Goal: Task Accomplishment & Management: Complete application form

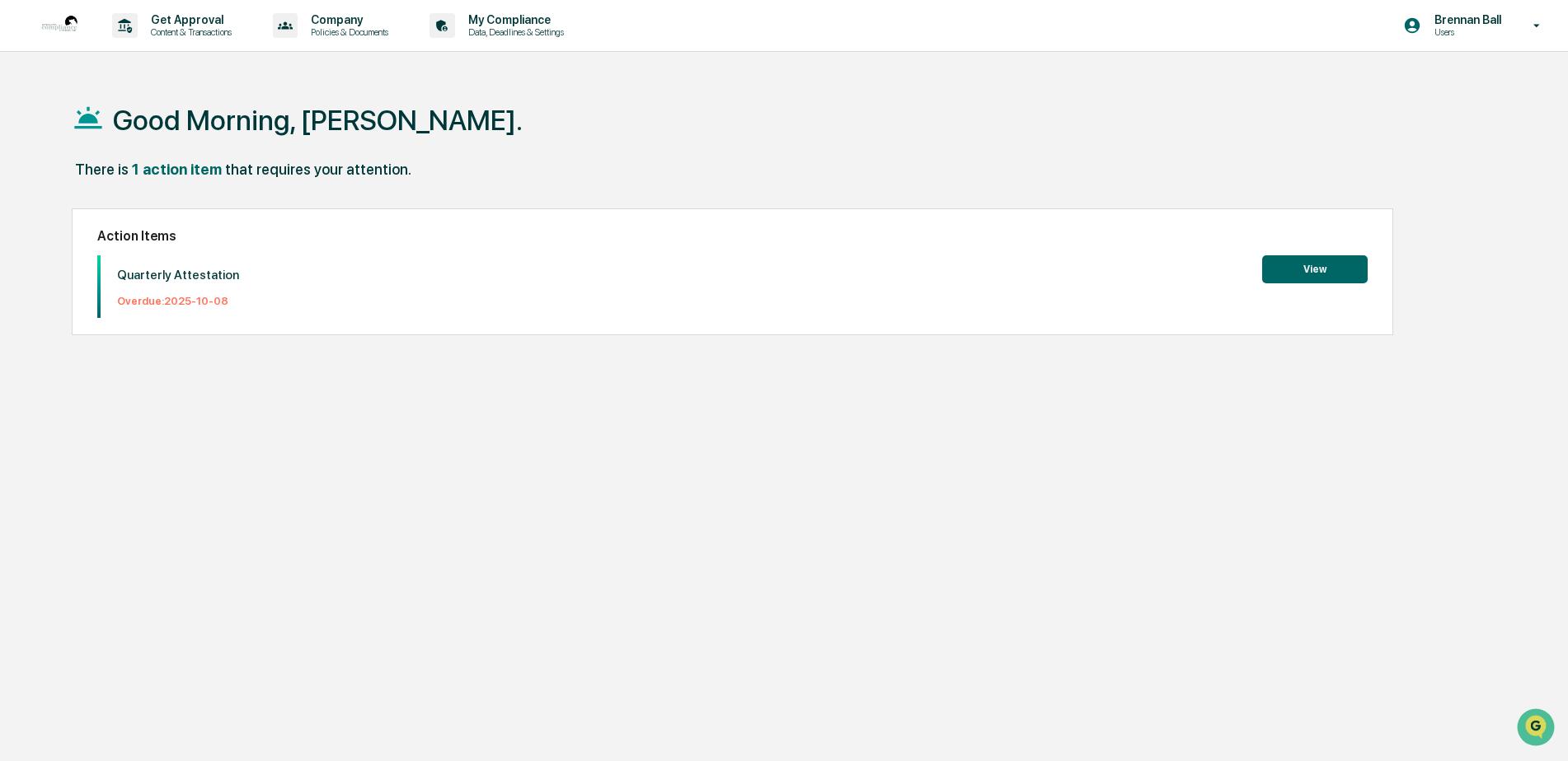
click at [775, 272] on button "View" at bounding box center [1315, 270] width 105 height 28
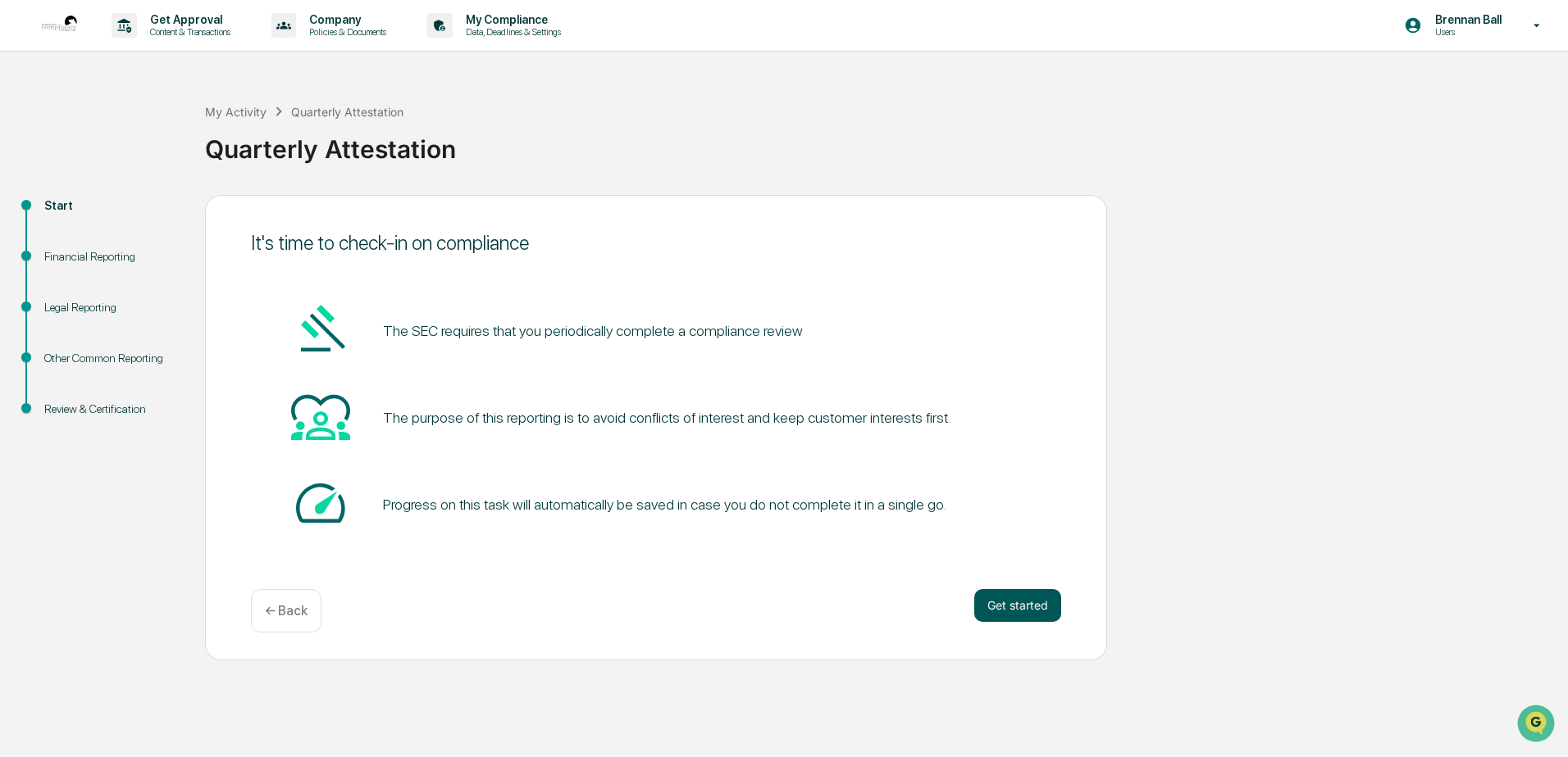
click at [771, 606] on button "Get started" at bounding box center [1017, 605] width 87 height 33
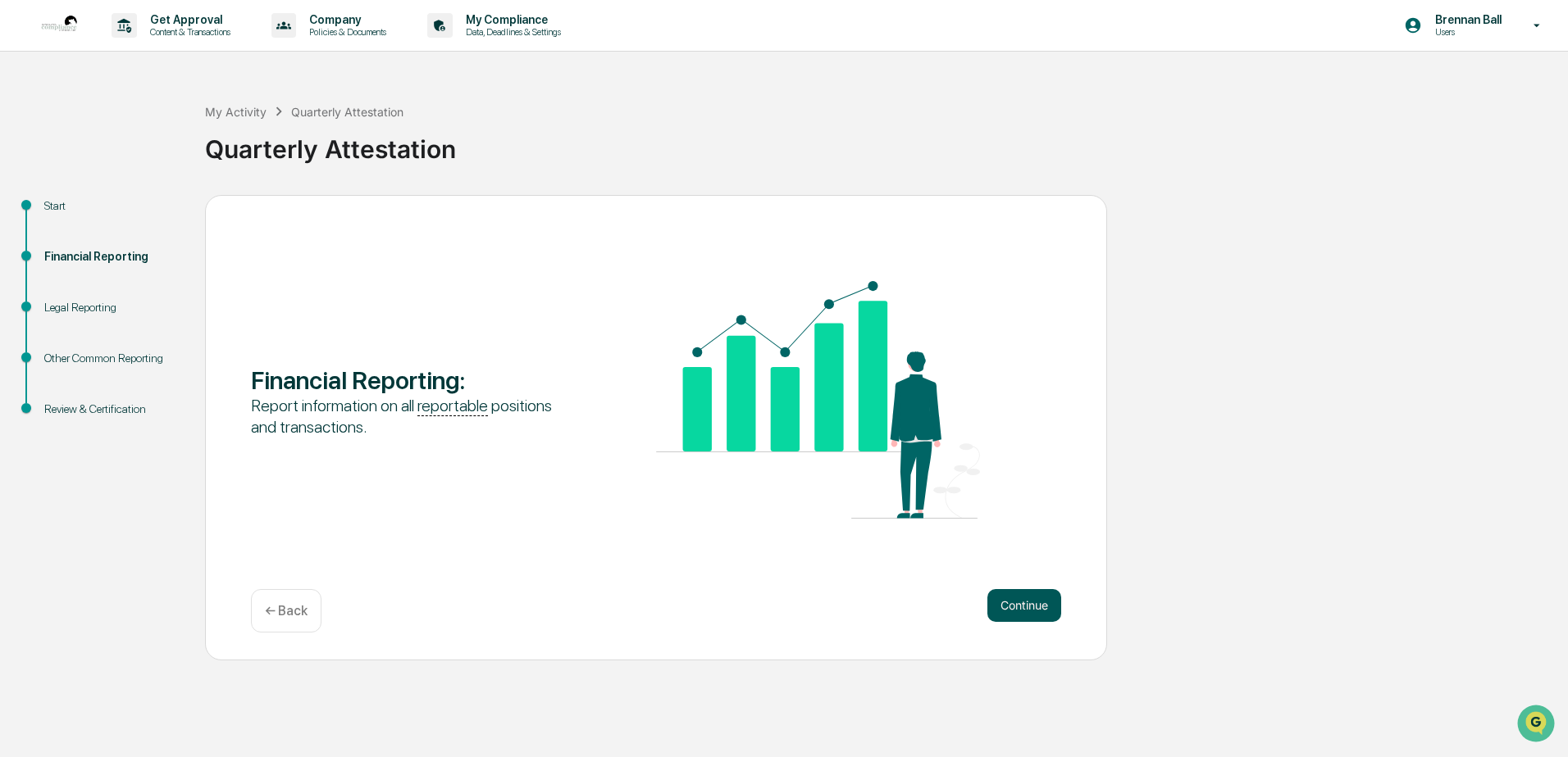
click at [771, 606] on button "Continue" at bounding box center [1024, 605] width 74 height 33
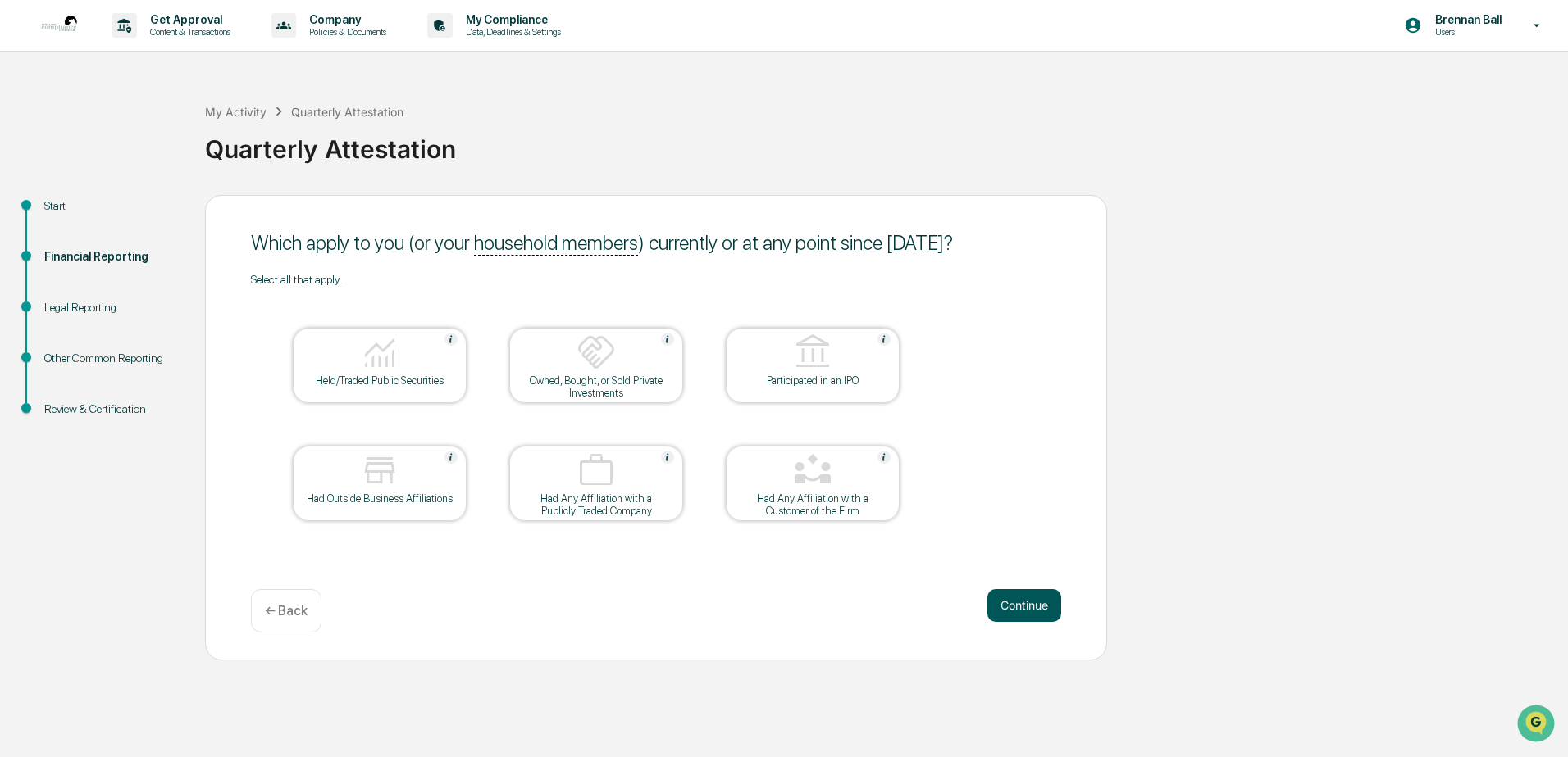
click at [771, 606] on button "Continue" at bounding box center [1024, 605] width 74 height 33
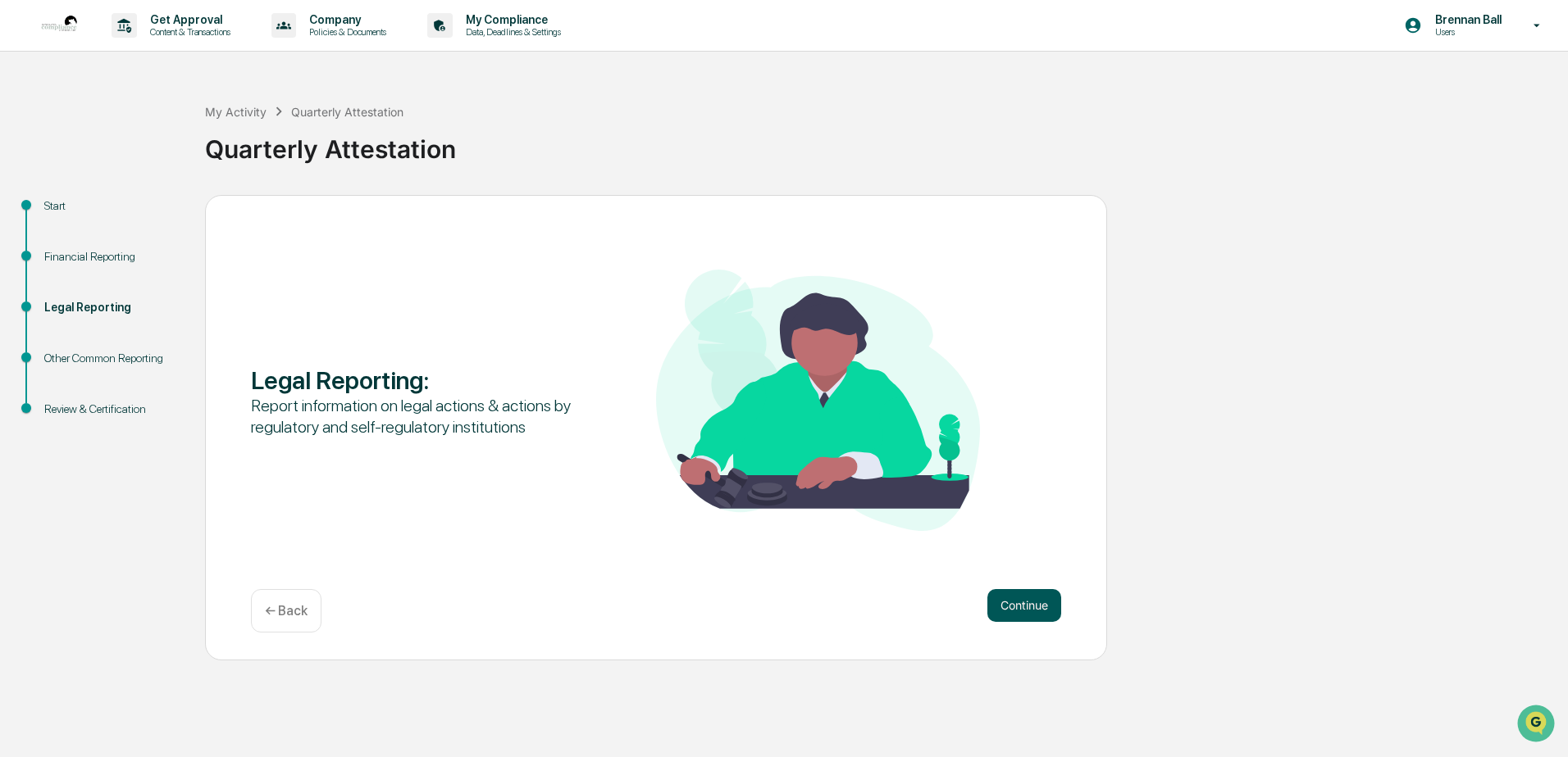
click at [771, 610] on button "Continue" at bounding box center [1024, 605] width 74 height 33
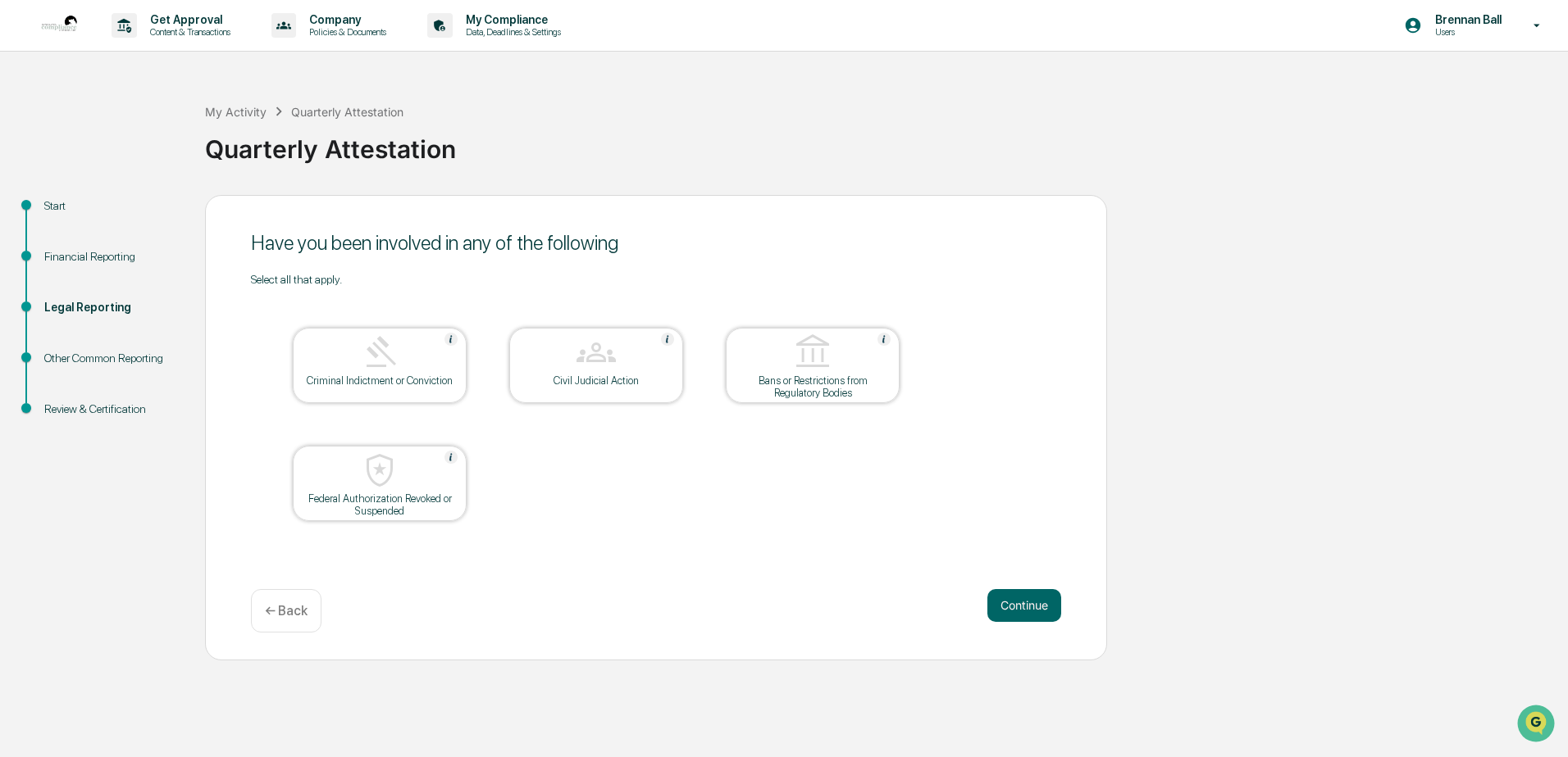
click at [771, 610] on button "Continue" at bounding box center [1024, 605] width 74 height 33
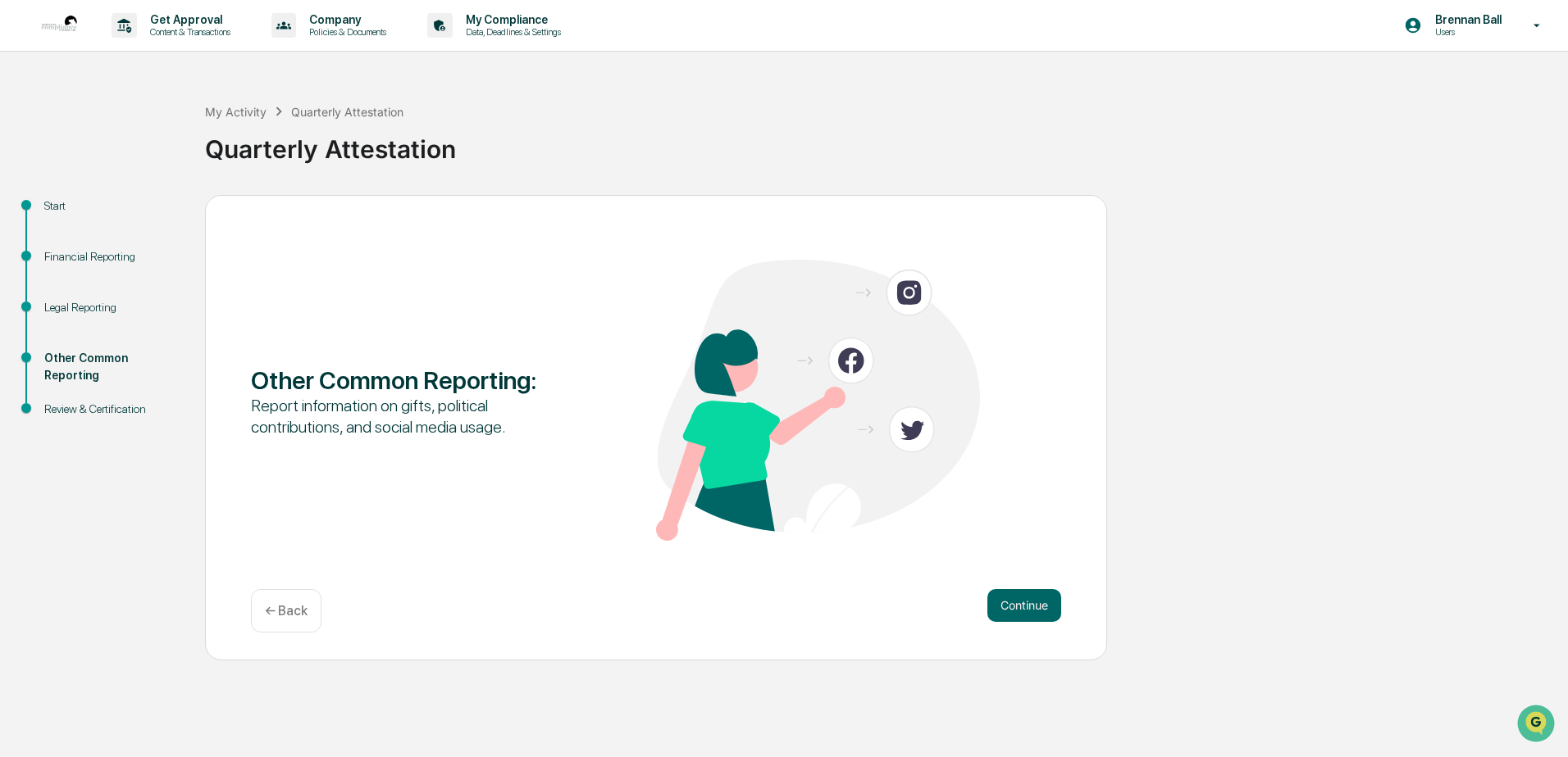
click at [301, 611] on p "← Back" at bounding box center [286, 611] width 42 height 16
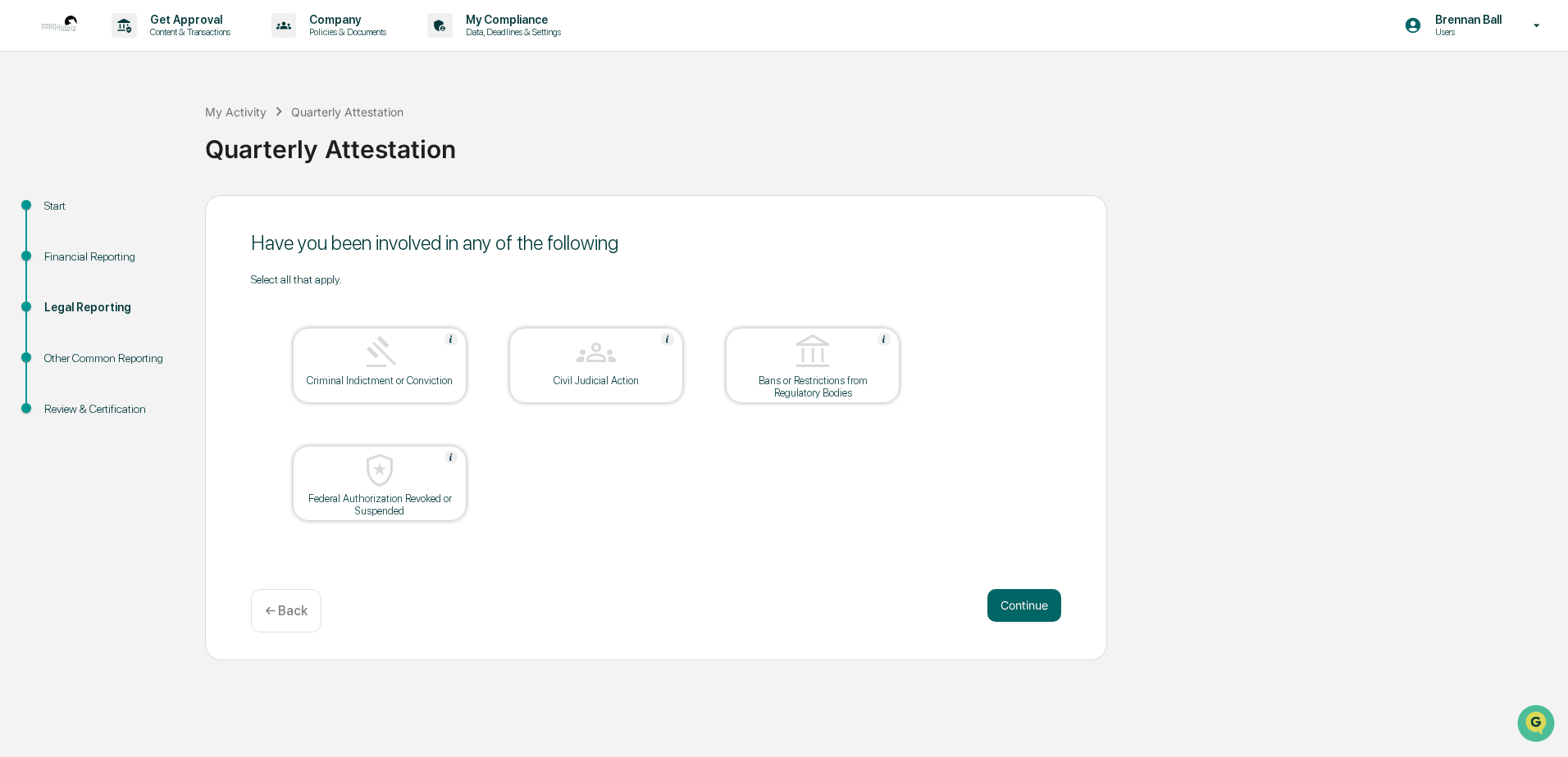
click at [286, 612] on p "← Back" at bounding box center [286, 611] width 42 height 16
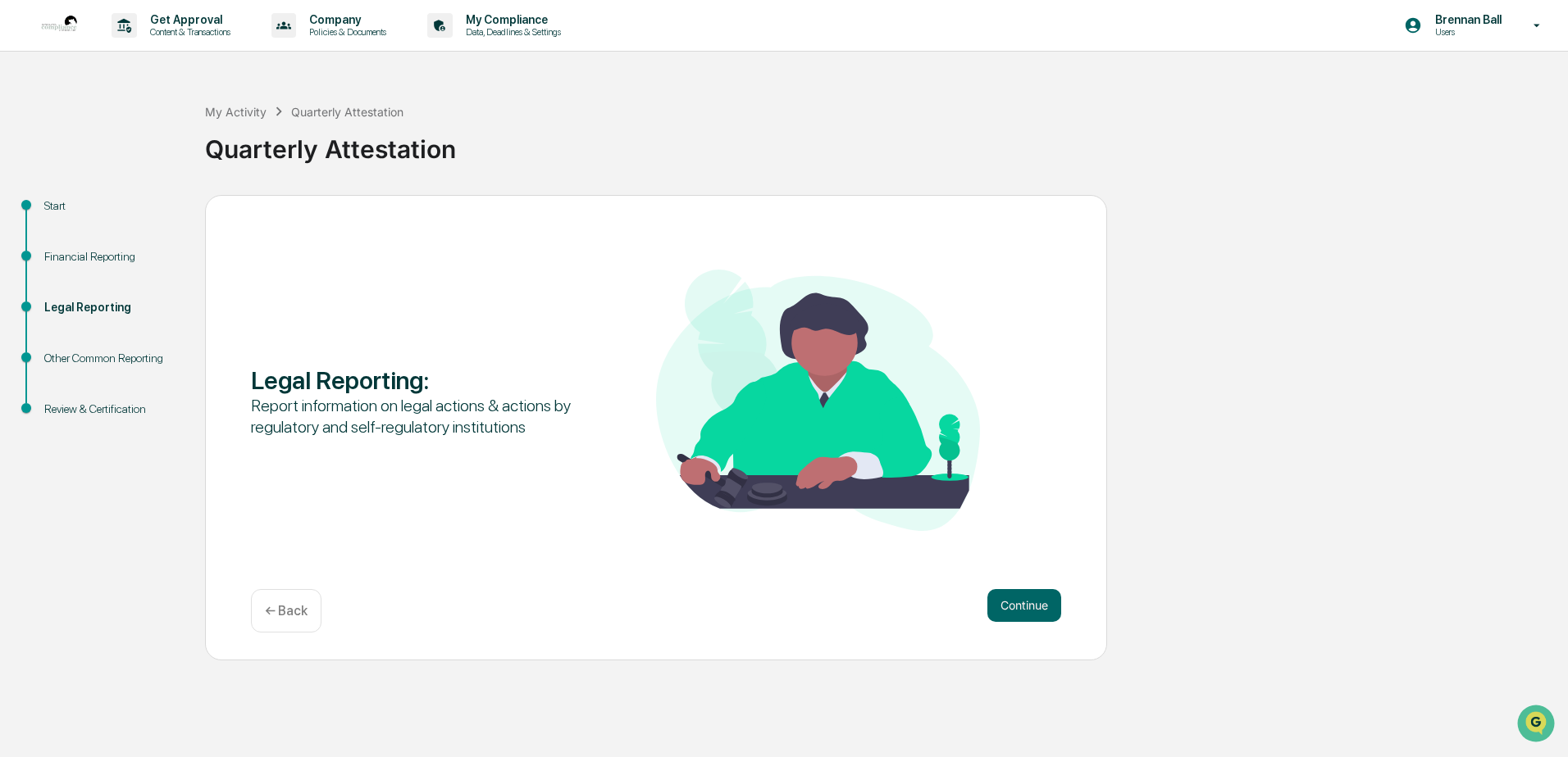
click at [286, 612] on p "← Back" at bounding box center [286, 611] width 42 height 16
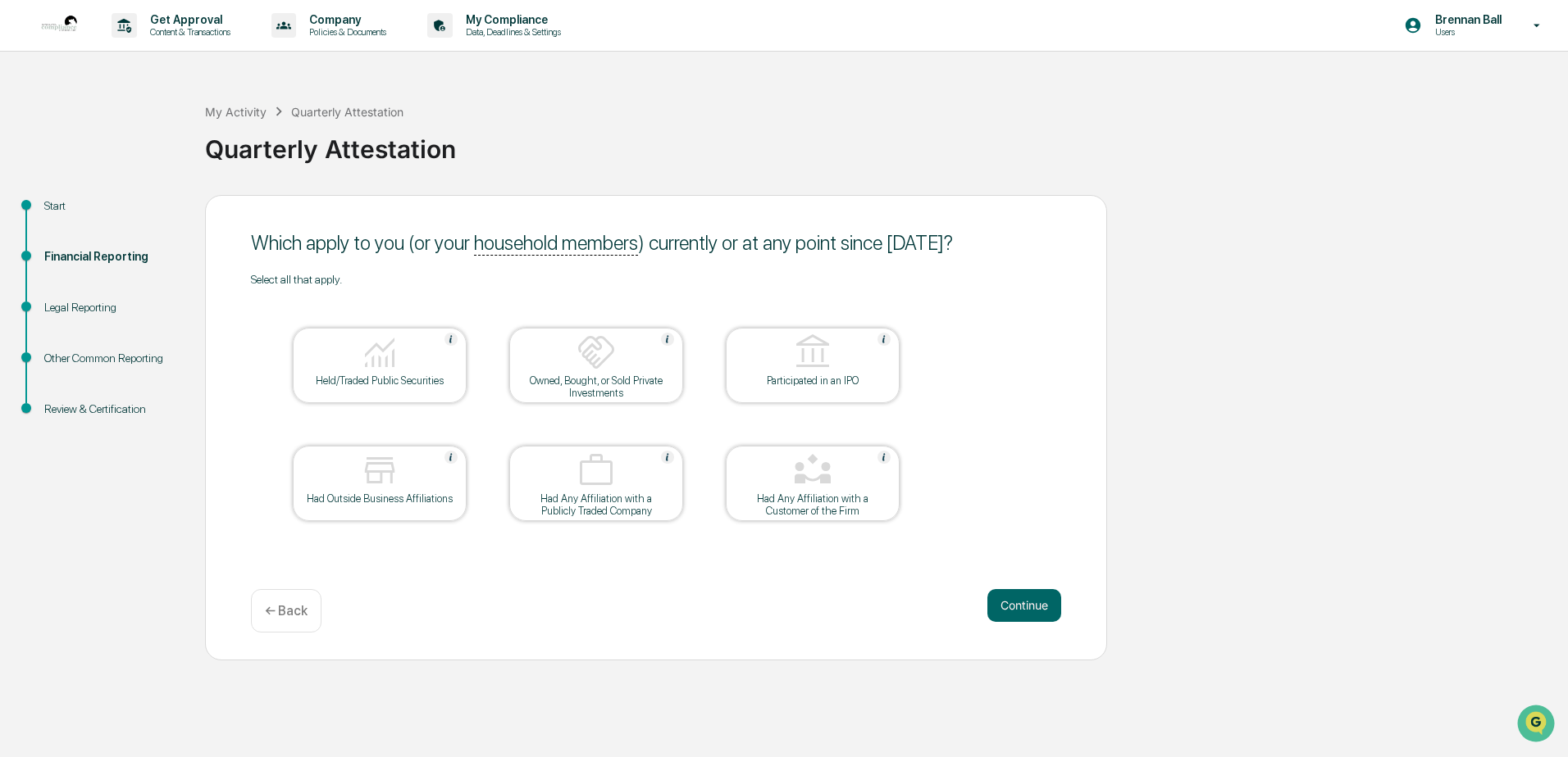
click at [286, 612] on p "← Back" at bounding box center [286, 611] width 42 height 16
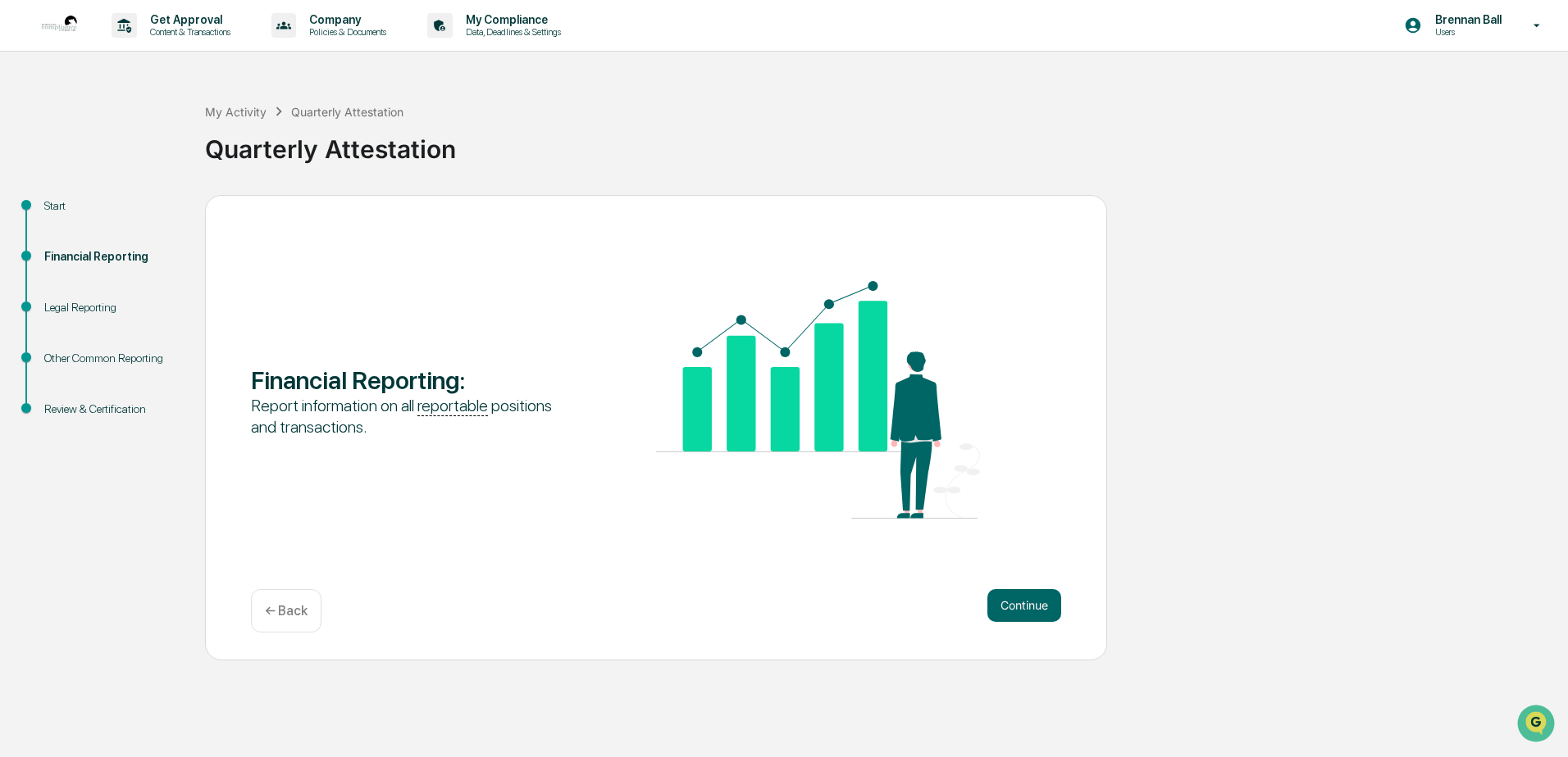
click at [286, 612] on p "← Back" at bounding box center [286, 611] width 42 height 16
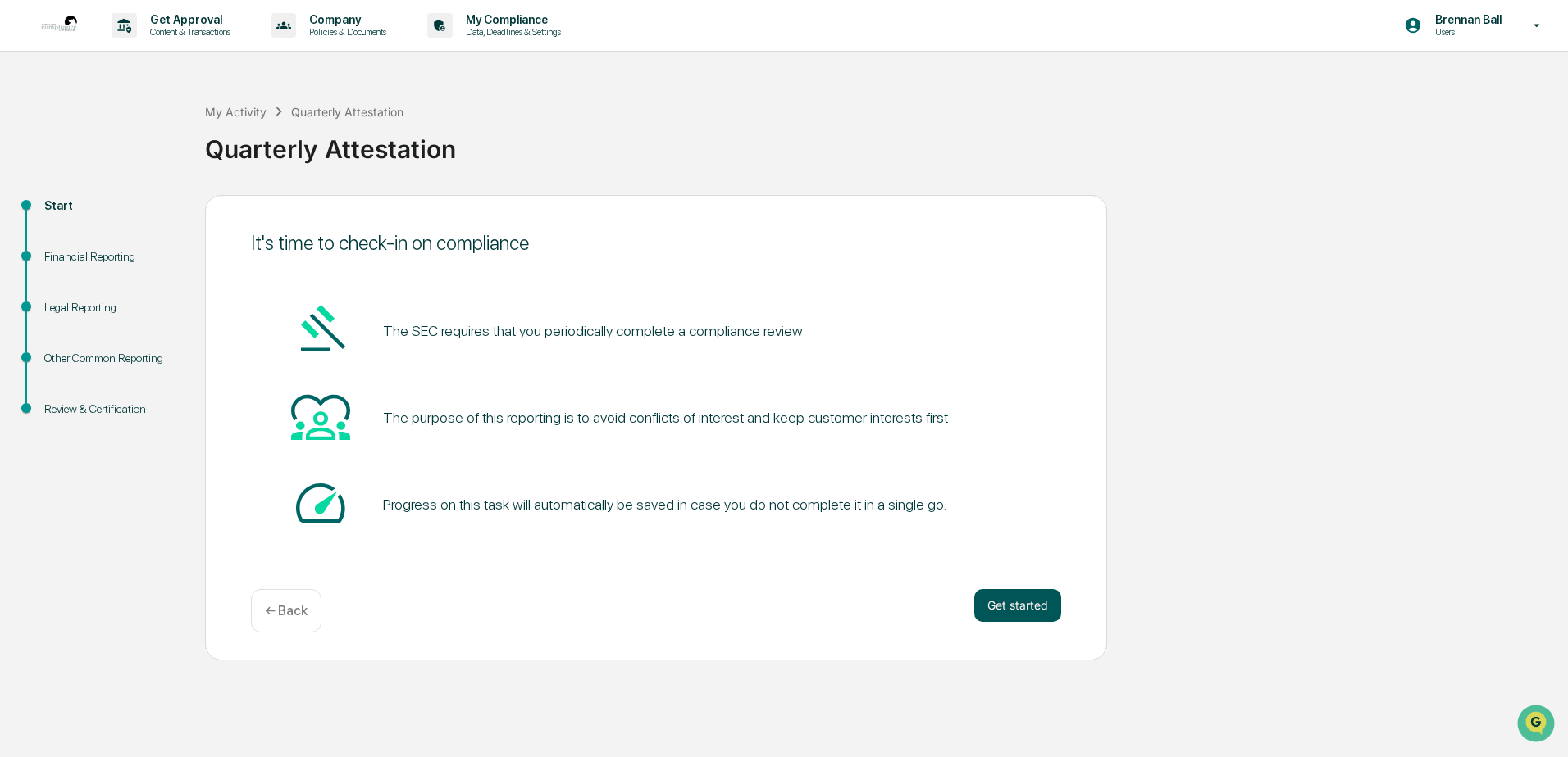
click at [771, 604] on button "Get started" at bounding box center [1017, 605] width 87 height 33
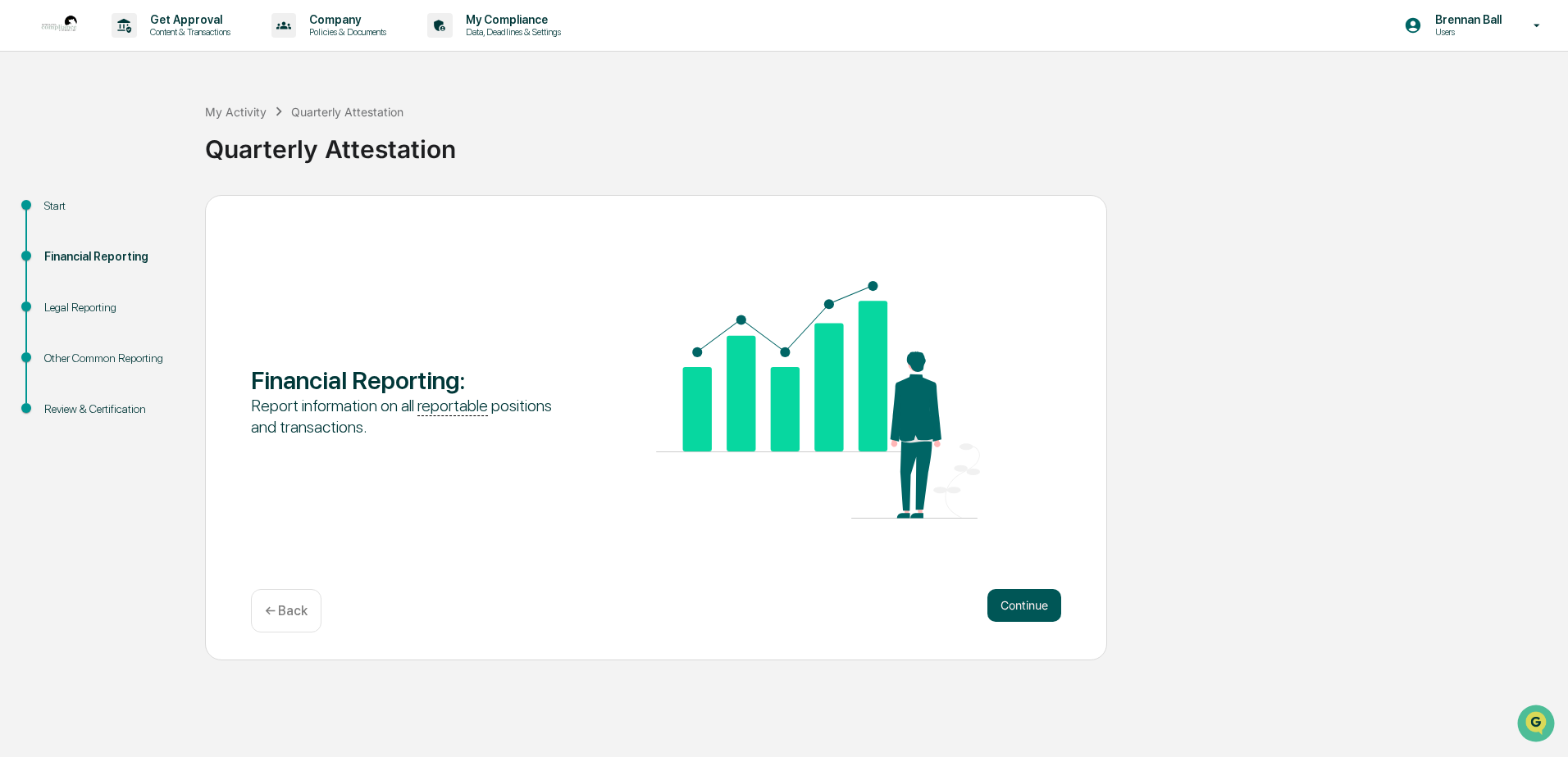
click at [771, 604] on button "Continue" at bounding box center [1024, 605] width 74 height 33
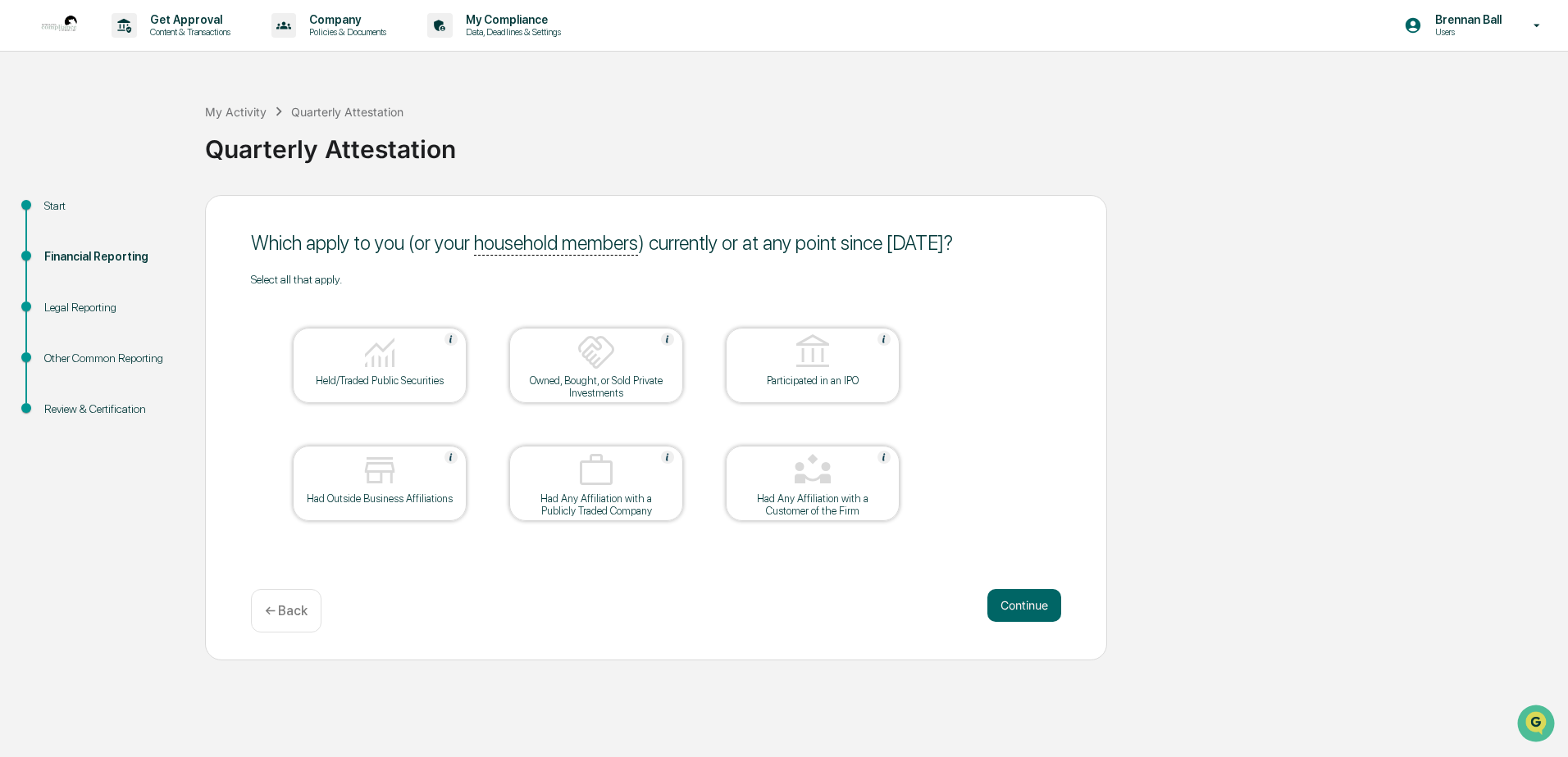
click at [415, 355] on div at bounding box center [380, 354] width 164 height 42
click at [771, 613] on button "Continue" at bounding box center [1024, 605] width 74 height 33
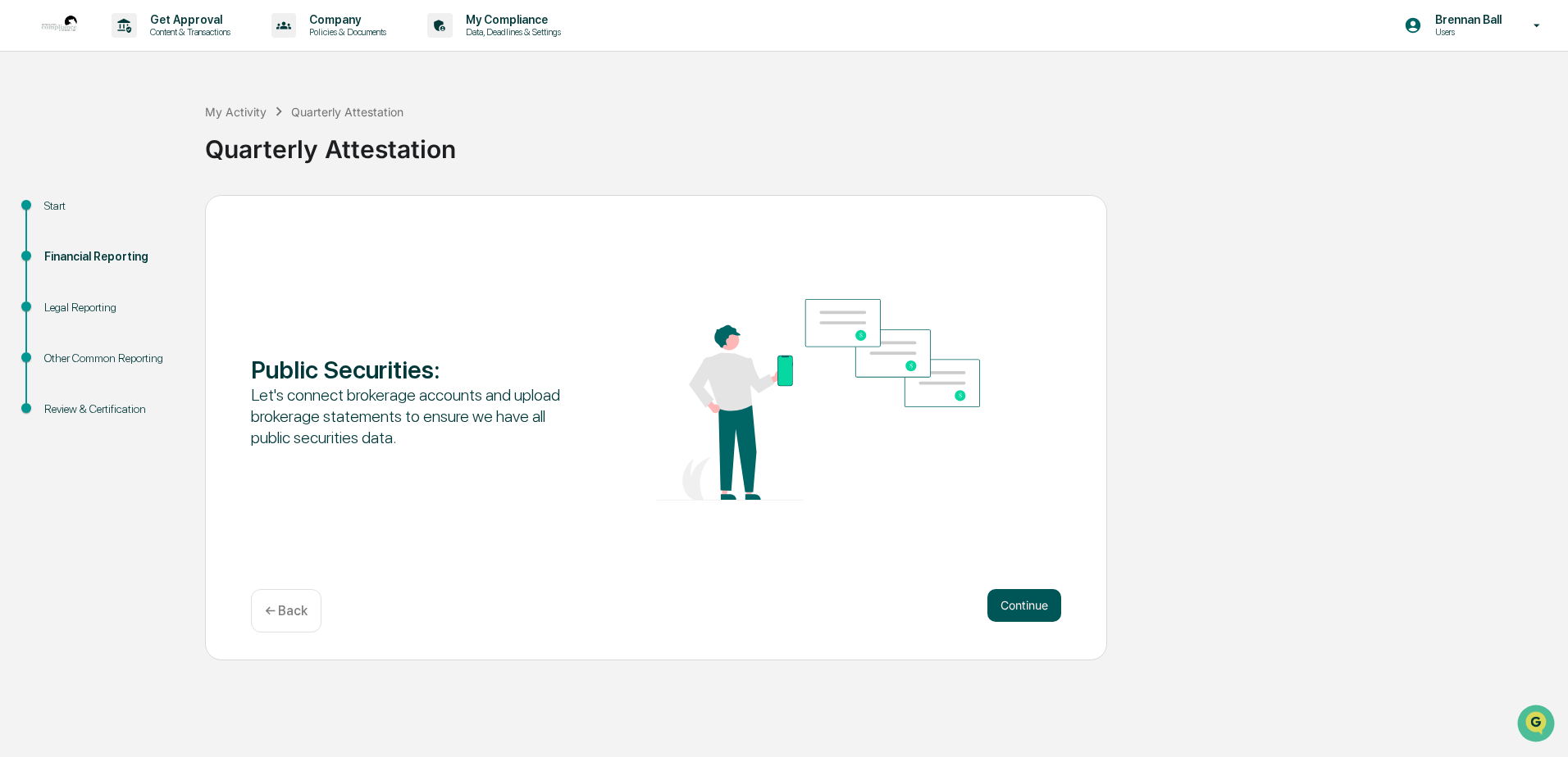
click at [771, 612] on button "Continue" at bounding box center [1024, 605] width 74 height 33
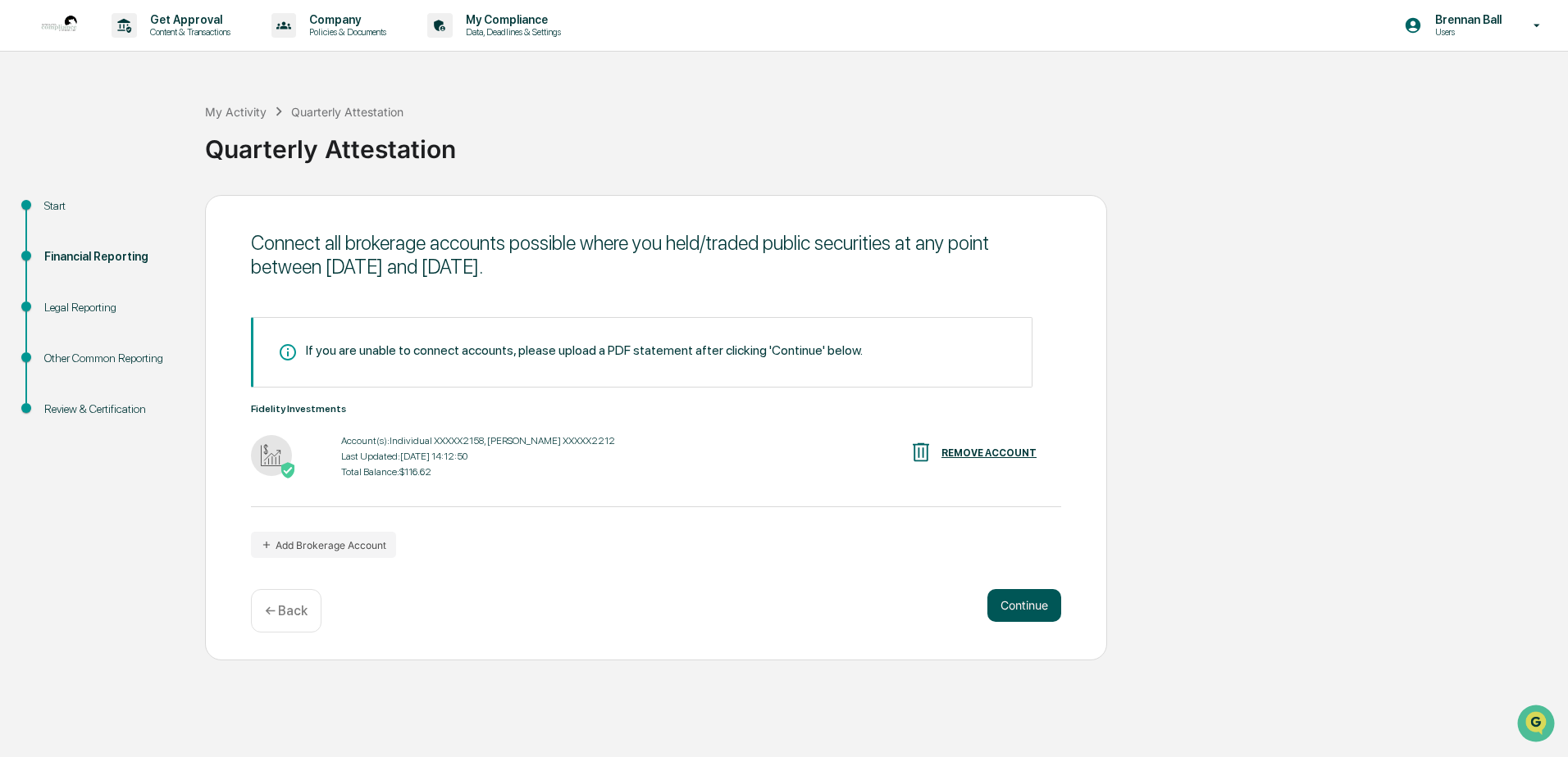
click at [771, 600] on button "Continue" at bounding box center [1024, 605] width 74 height 33
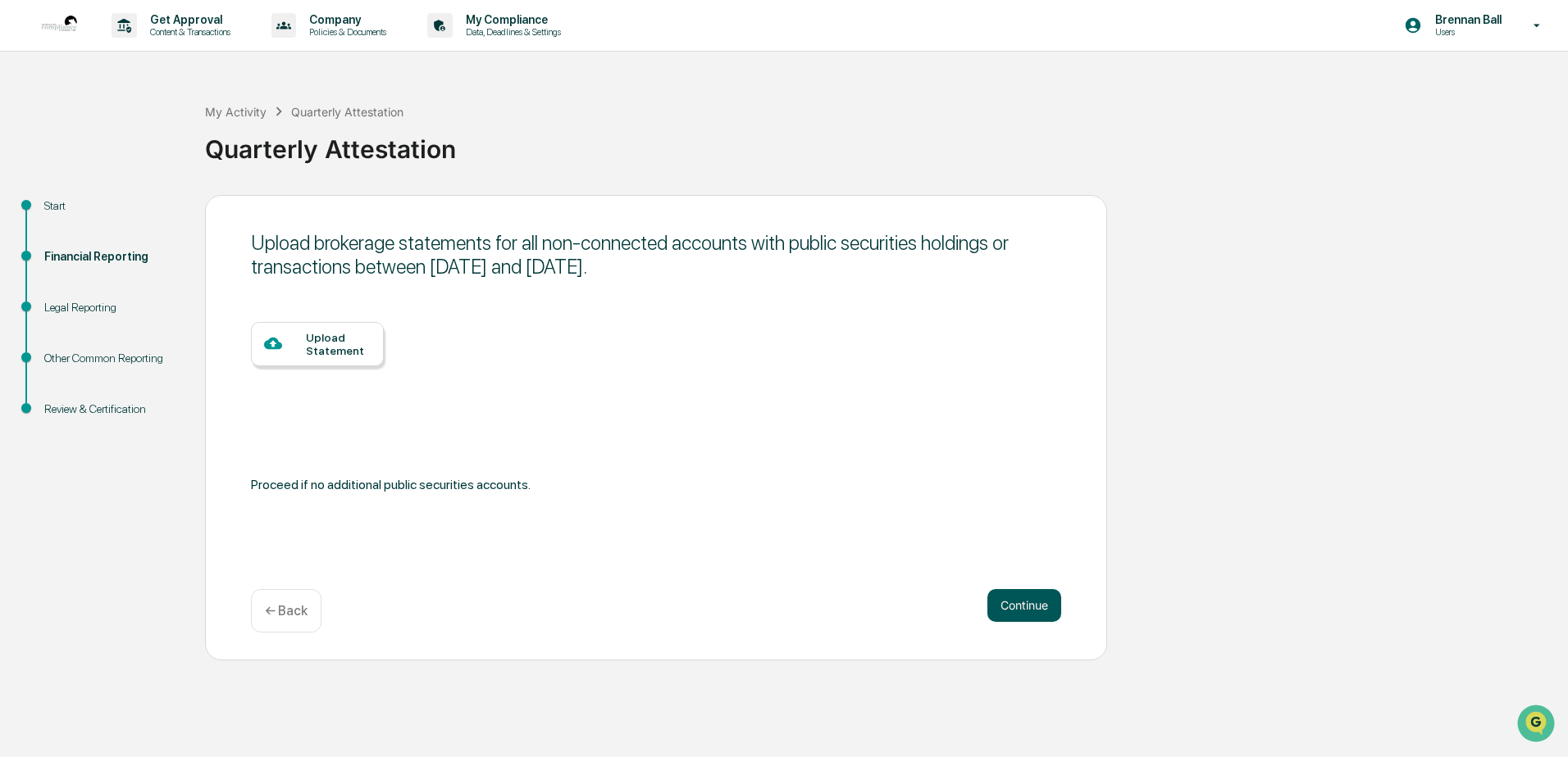
click at [771, 605] on button "Continue" at bounding box center [1024, 605] width 74 height 33
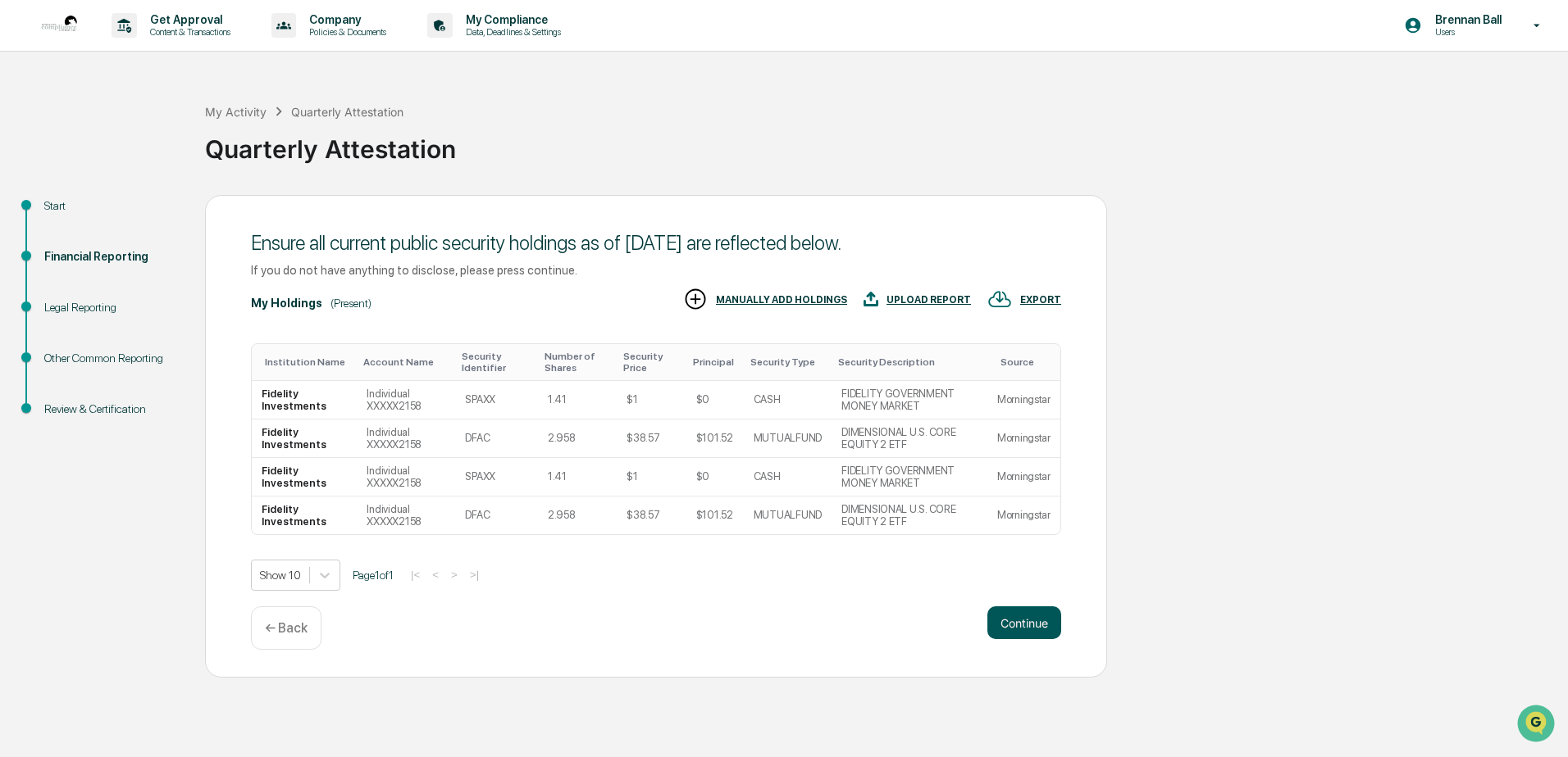
click at [771, 615] on button "Continue" at bounding box center [1024, 623] width 74 height 33
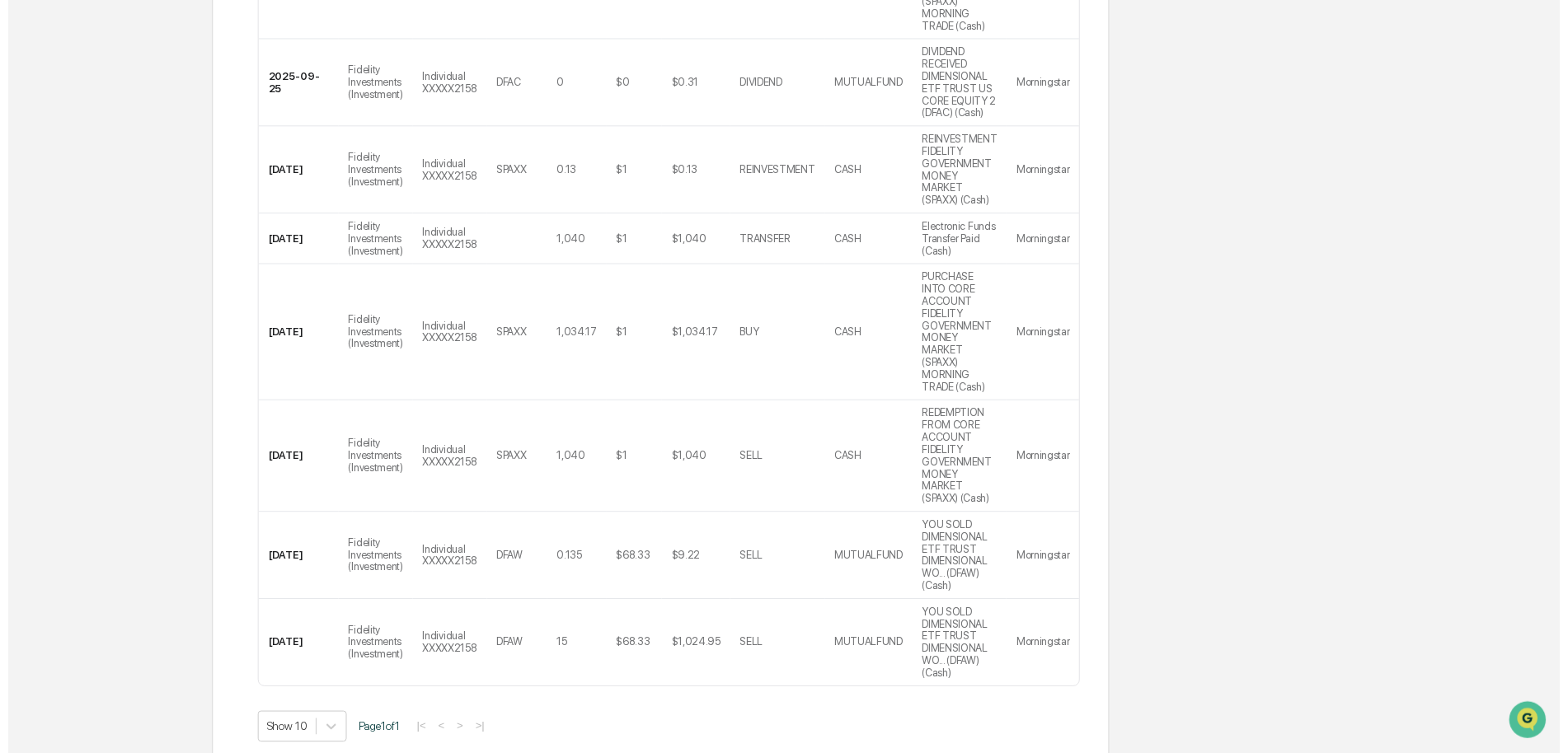
scroll to position [483, 0]
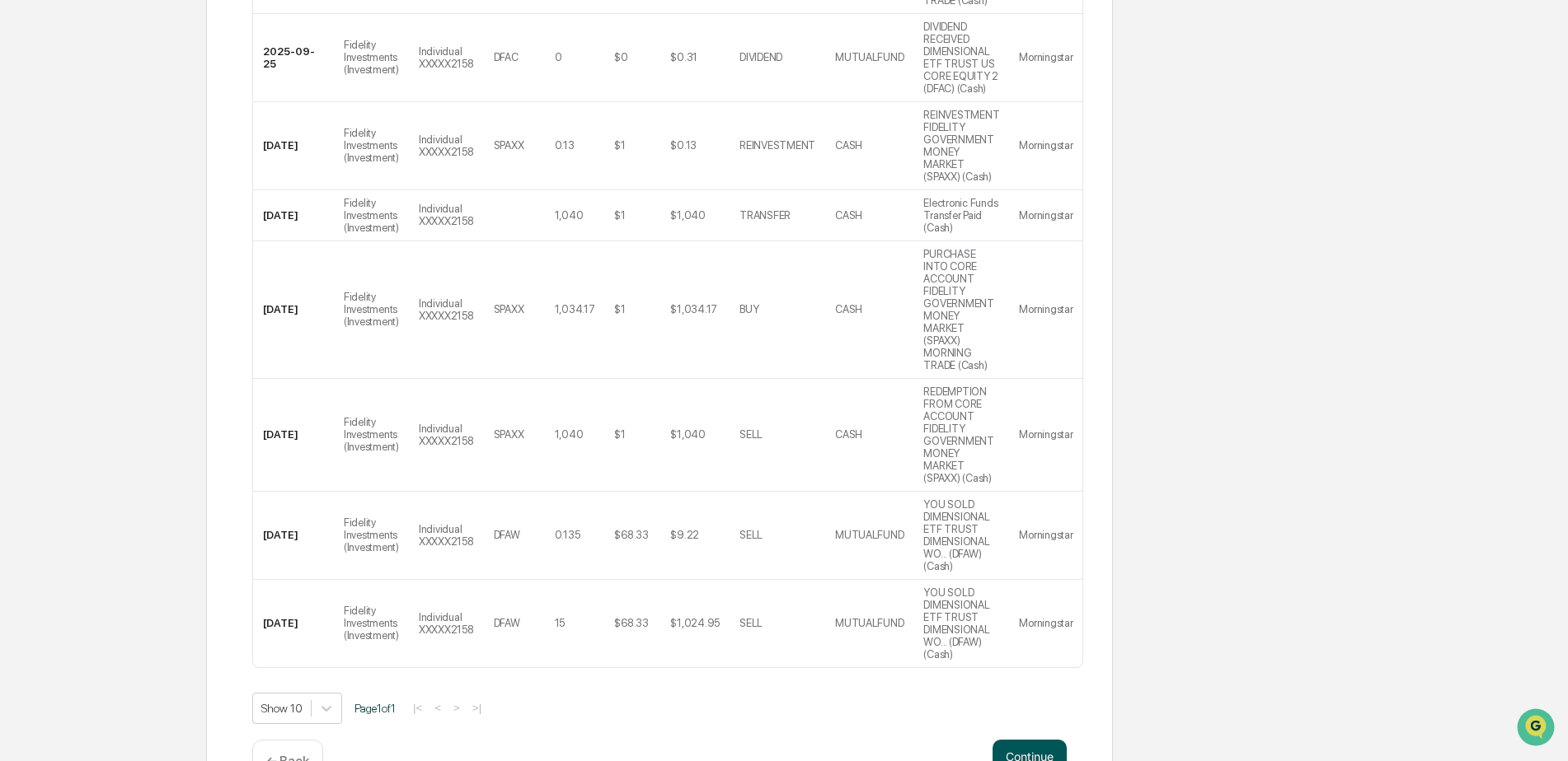
click at [775, 649] on button "Continue" at bounding box center [1029, 756] width 74 height 33
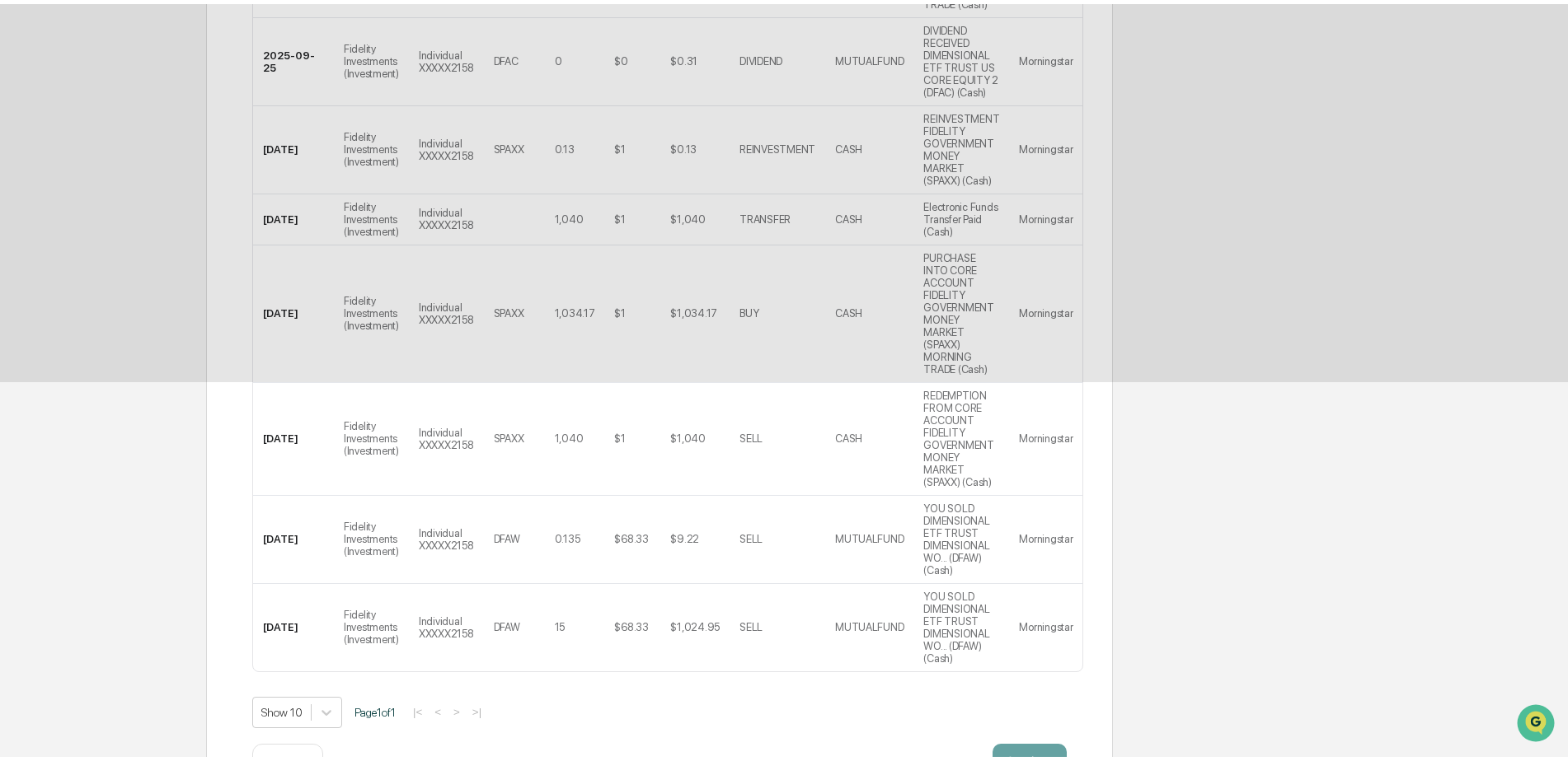
scroll to position [0, 0]
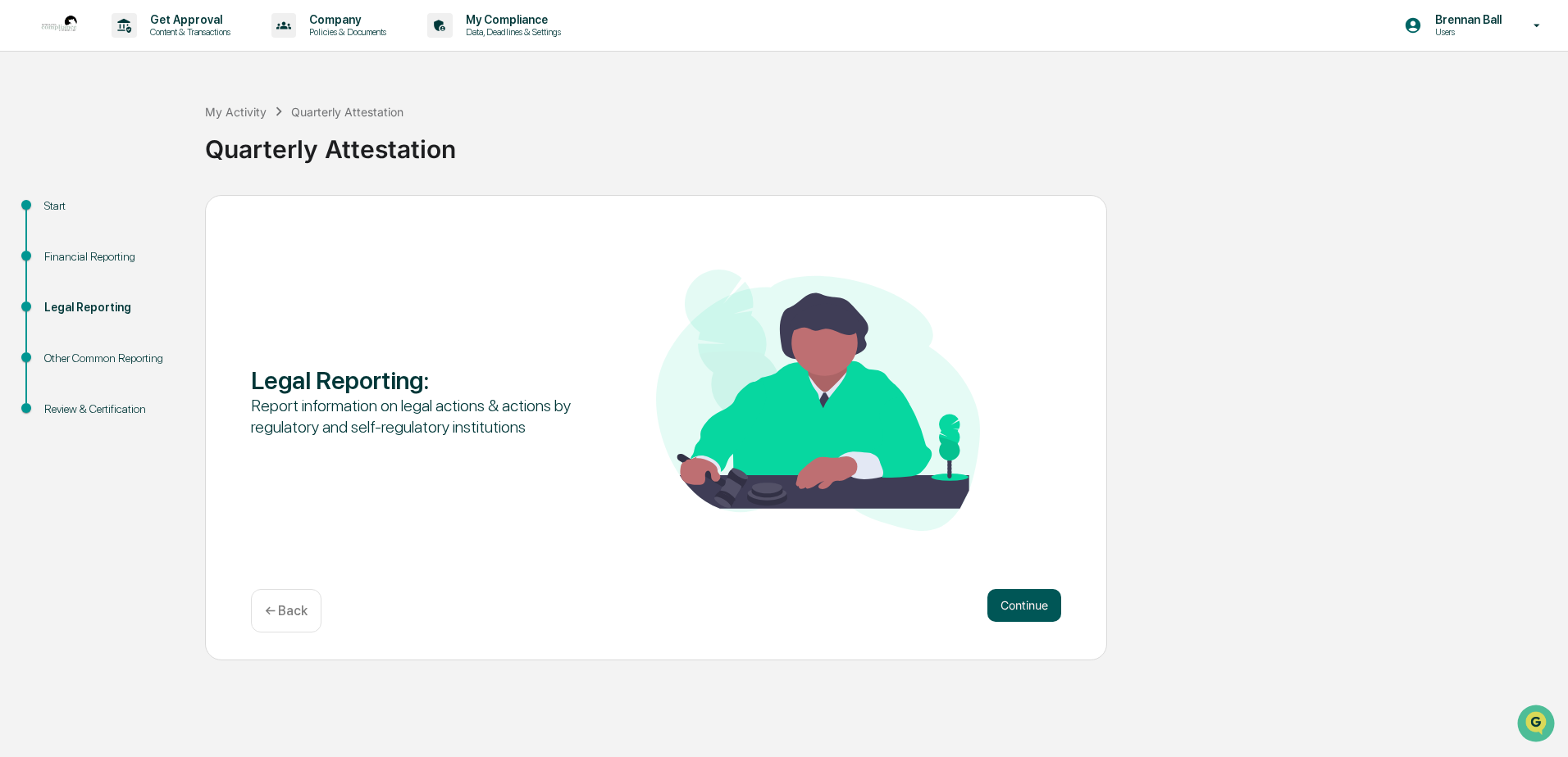
click at [771, 609] on button "Continue" at bounding box center [1024, 605] width 74 height 33
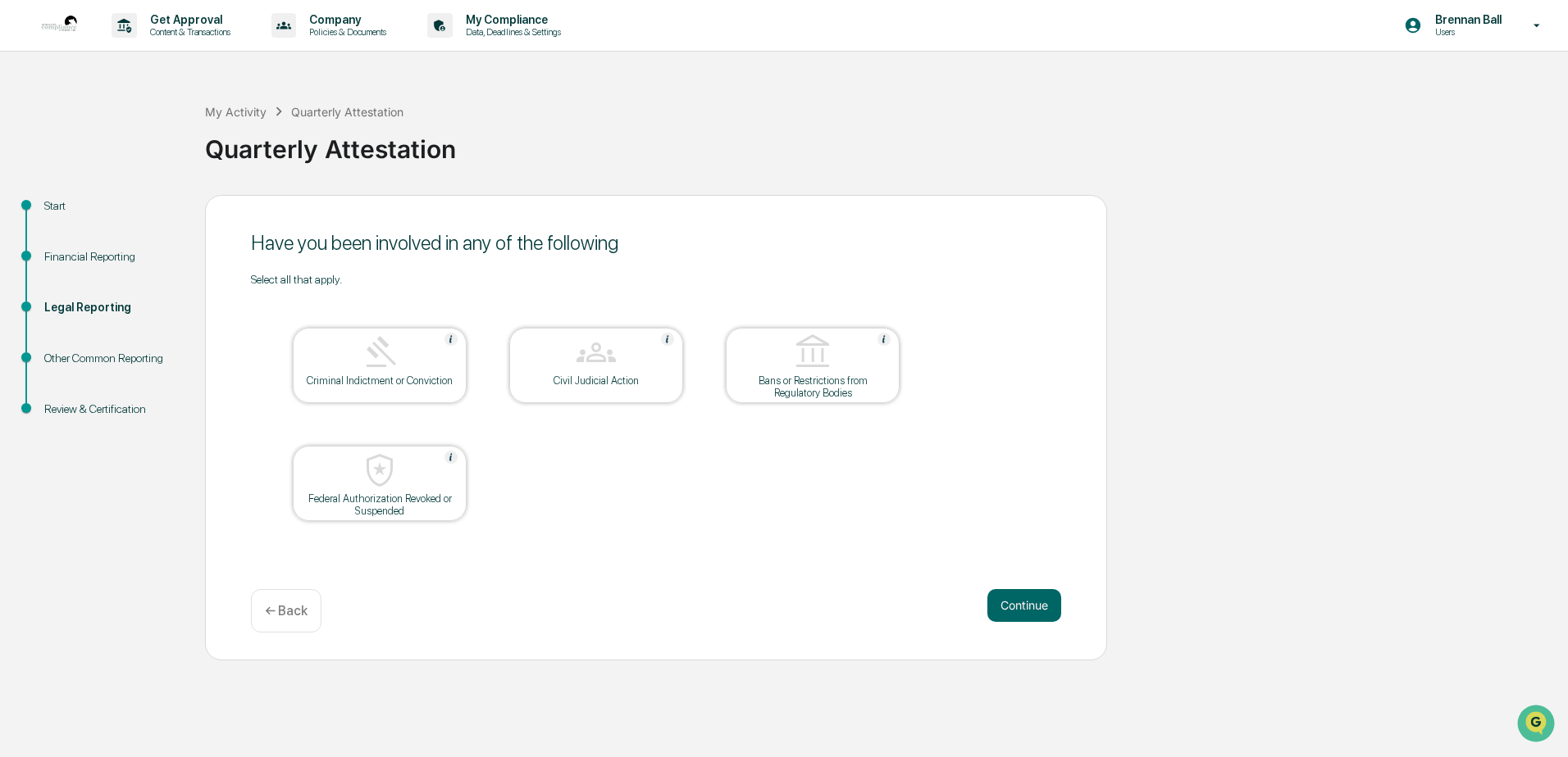
click at [771, 609] on button "Continue" at bounding box center [1024, 605] width 74 height 33
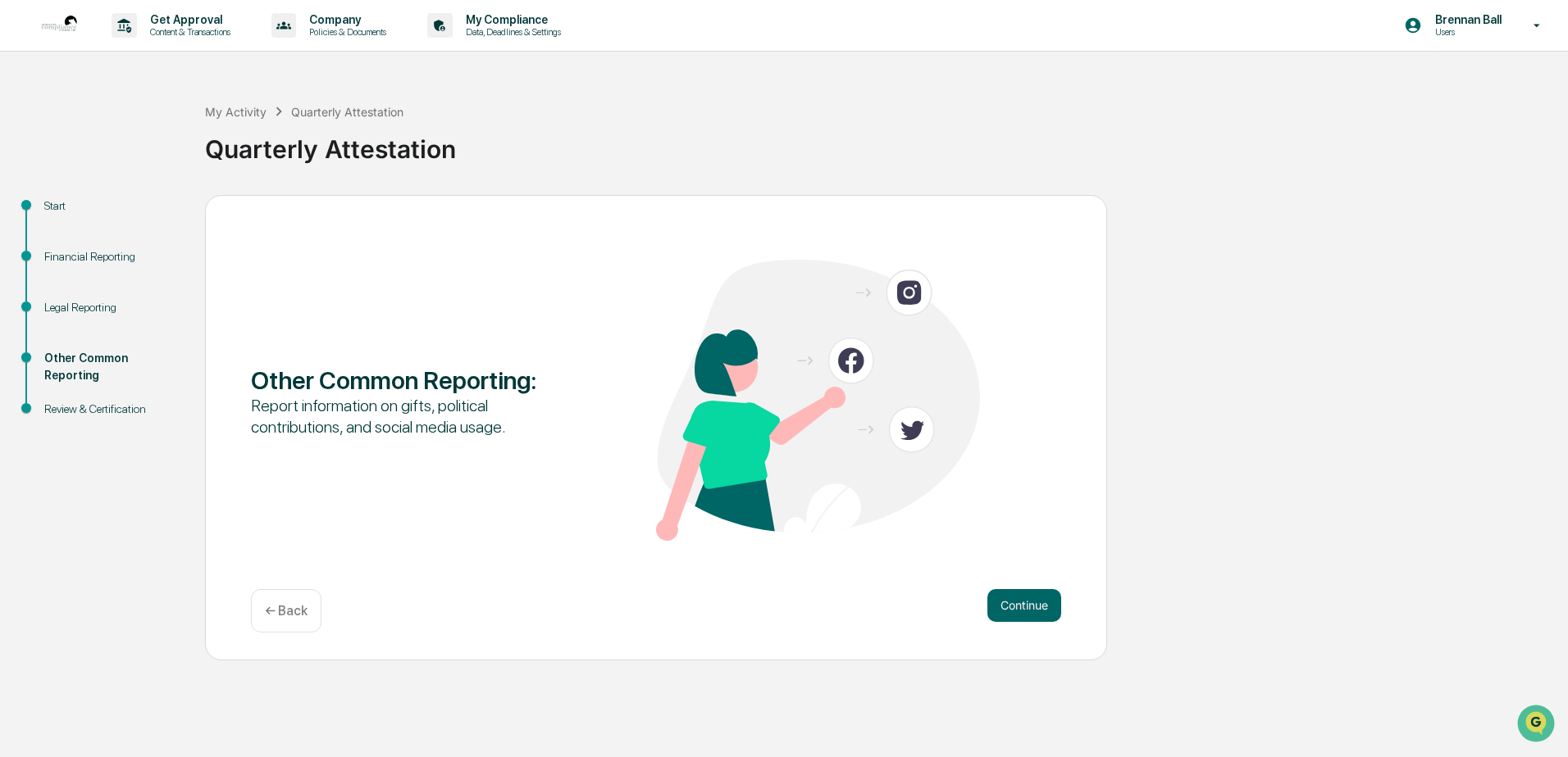
click at [771, 609] on button "Continue" at bounding box center [1024, 605] width 74 height 33
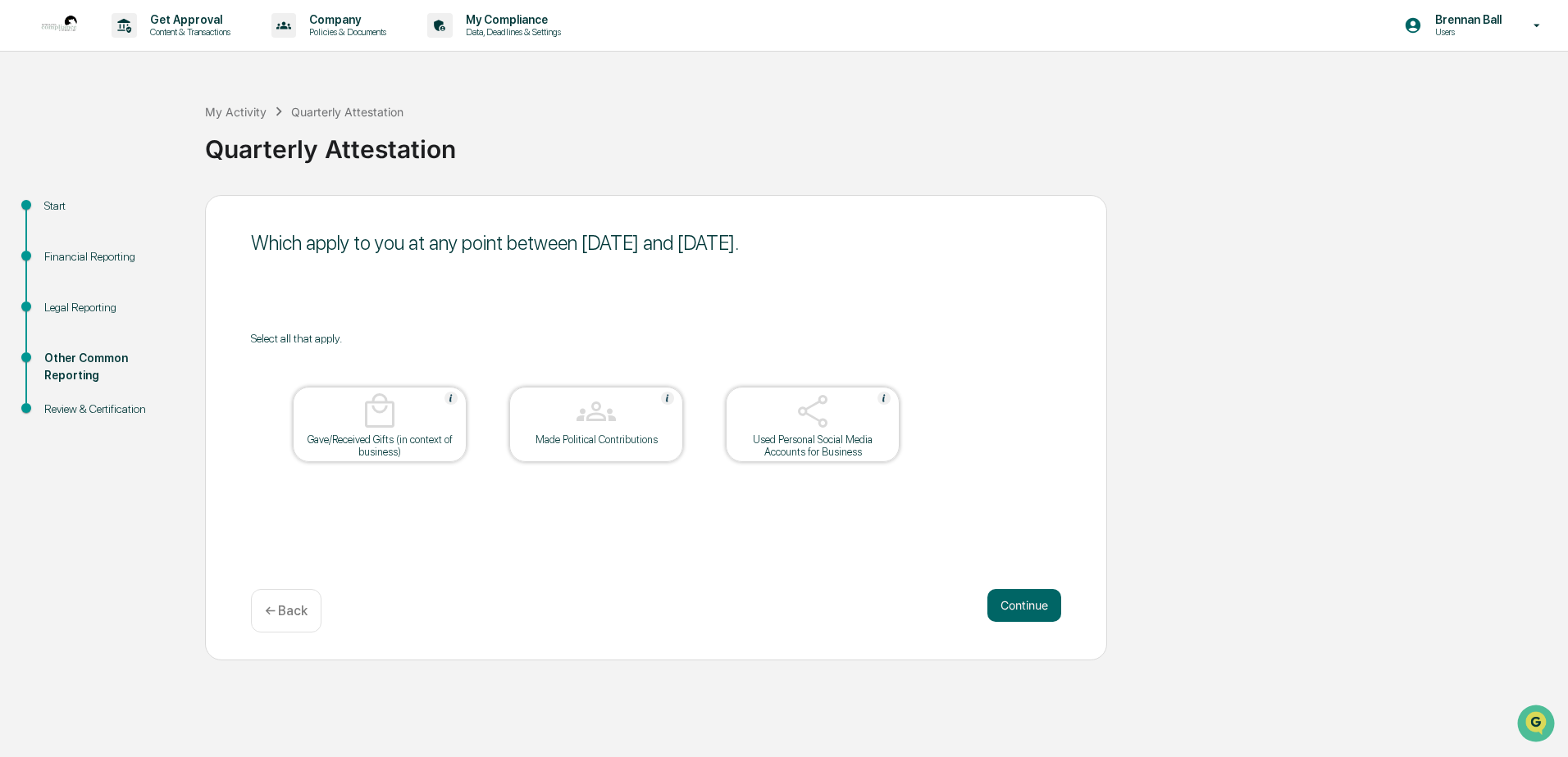
click at [771, 609] on button "Continue" at bounding box center [1024, 605] width 74 height 33
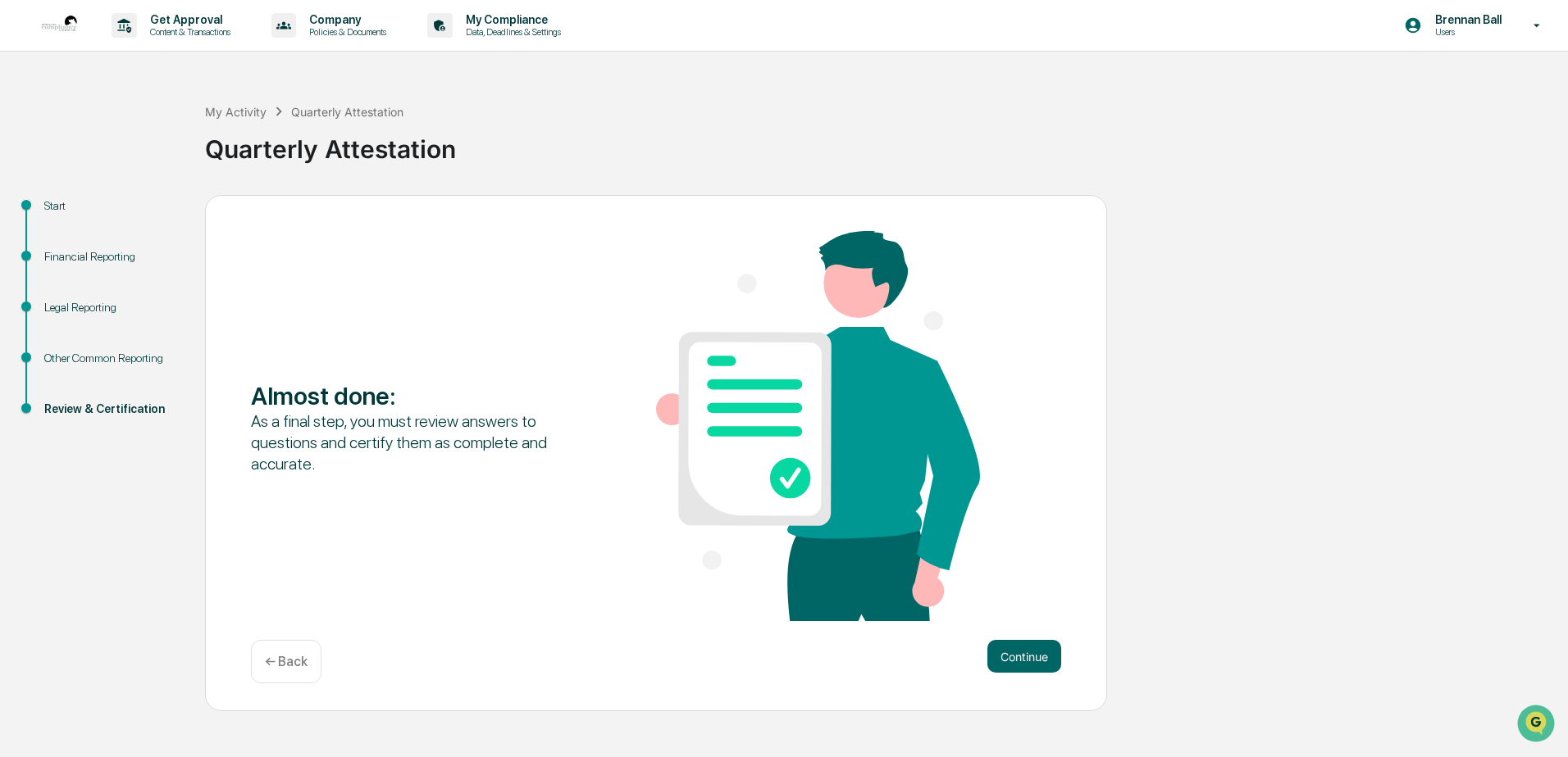
click at [771, 609] on div "Almost done : As a final step, you must review answers to questions and certify…" at bounding box center [655, 428] width 810 height 393
click at [771, 646] on button "Continue" at bounding box center [1024, 657] width 74 height 33
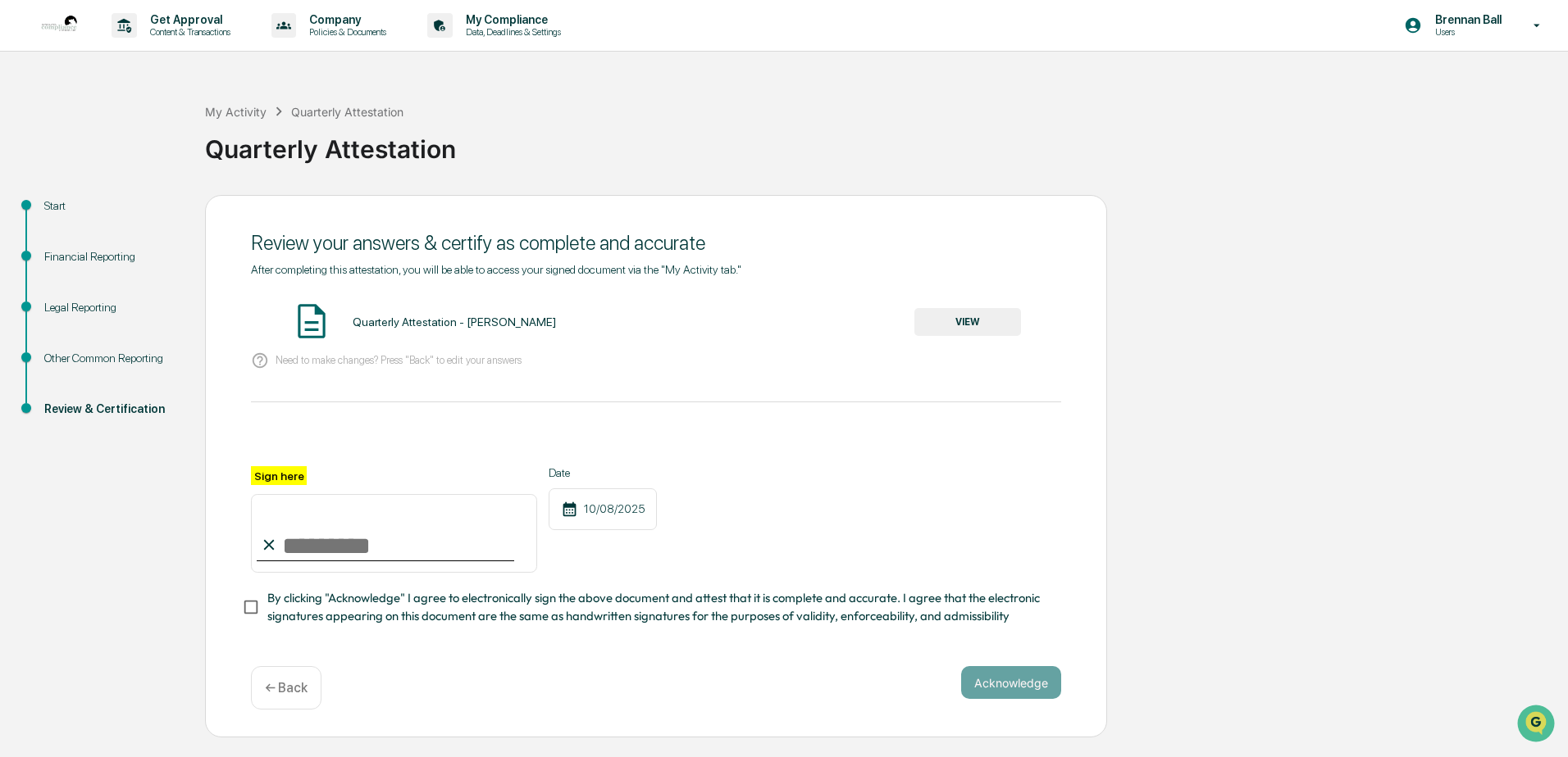
click at [301, 544] on input "Sign here" at bounding box center [393, 534] width 286 height 79
type input "**********"
click at [771, 646] on button "Acknowledge" at bounding box center [1011, 683] width 100 height 33
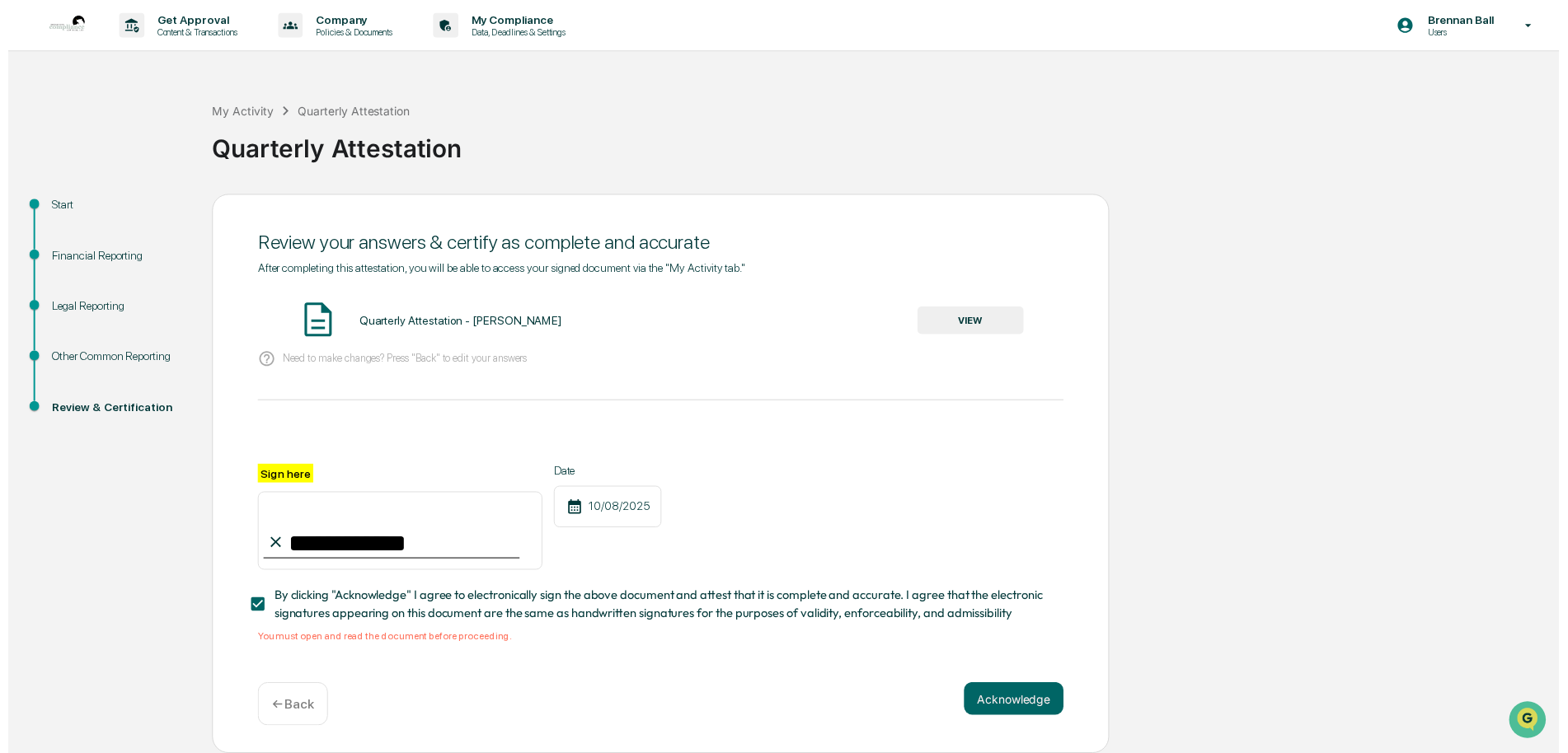
scroll to position [5, 0]
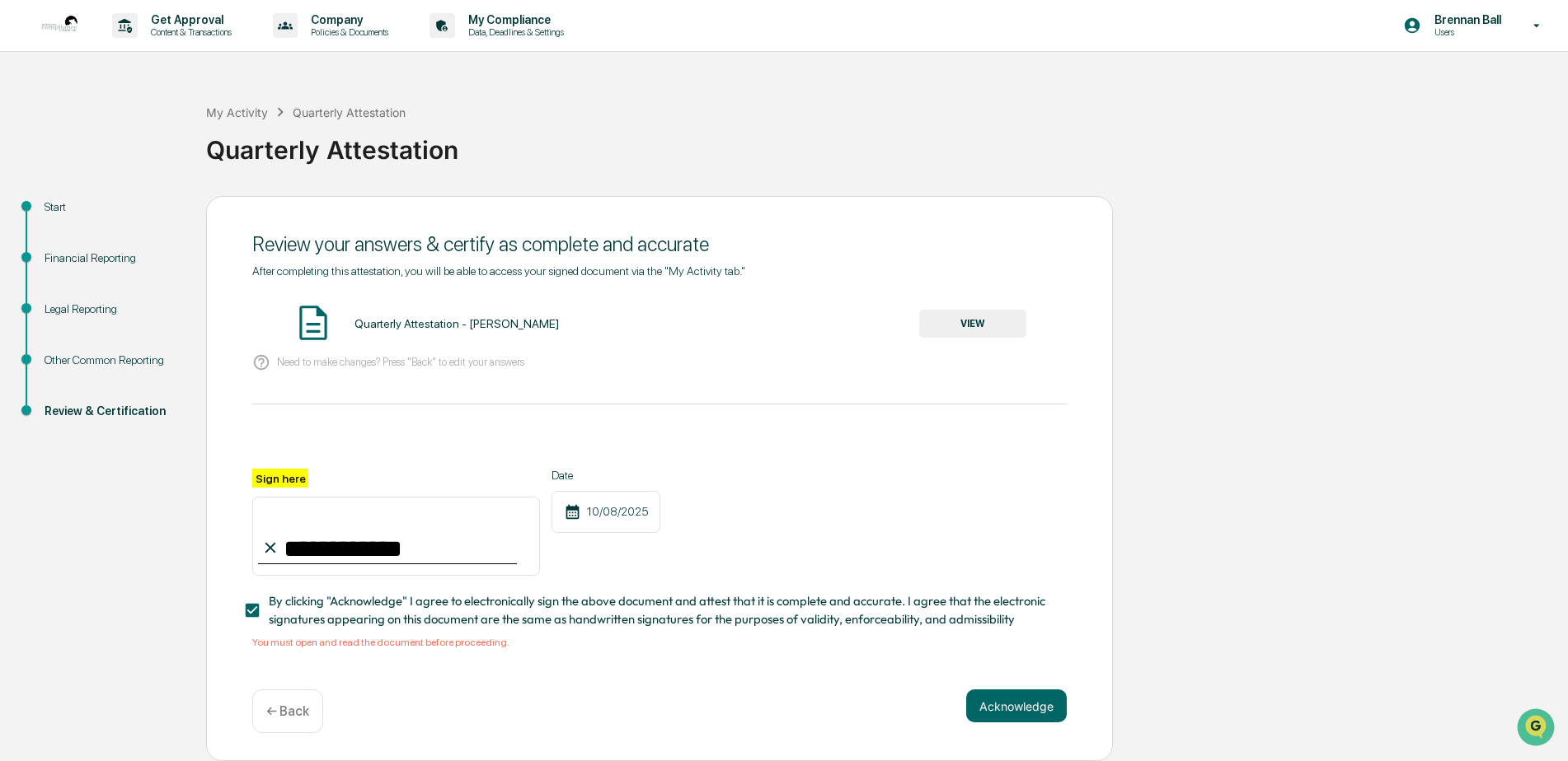
click at [432, 602] on span "By clicking "Acknowledge" I agree to electronically sign the above document and…" at bounding box center [661, 610] width 784 height 37
click at [377, 617] on span "By clicking "Acknowledge" I agree to electronically sign the above document and…" at bounding box center [661, 610] width 784 height 37
click at [601, 513] on div "10/08/2025" at bounding box center [606, 513] width 109 height 42
click at [775, 346] on div "Need to make changes? Press "Back" to edit your answers" at bounding box center [659, 363] width 814 height 34
click at [775, 316] on button "VIEW" at bounding box center [973, 323] width 107 height 28
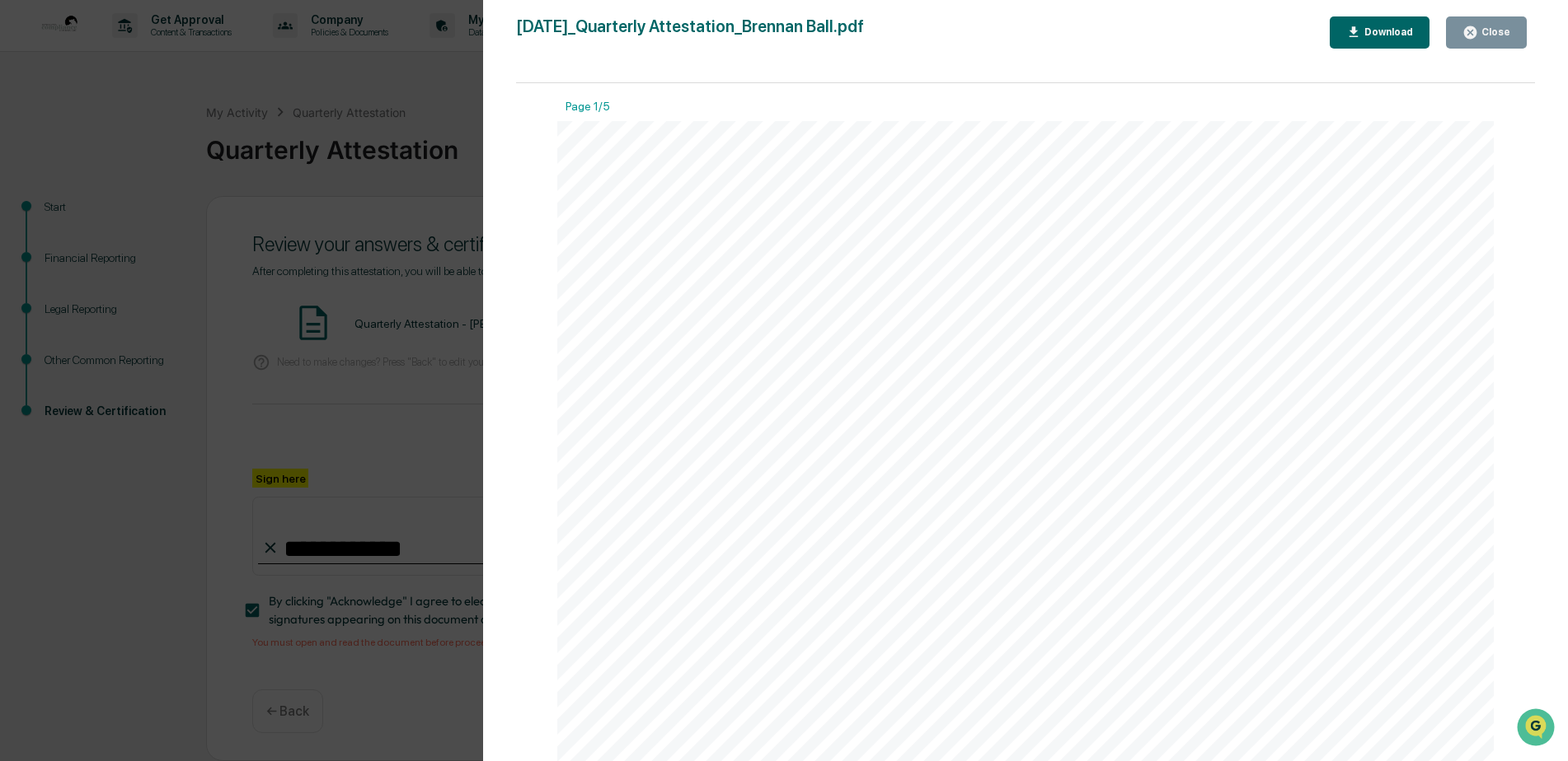
click at [775, 27] on div "Close" at bounding box center [1494, 32] width 32 height 11
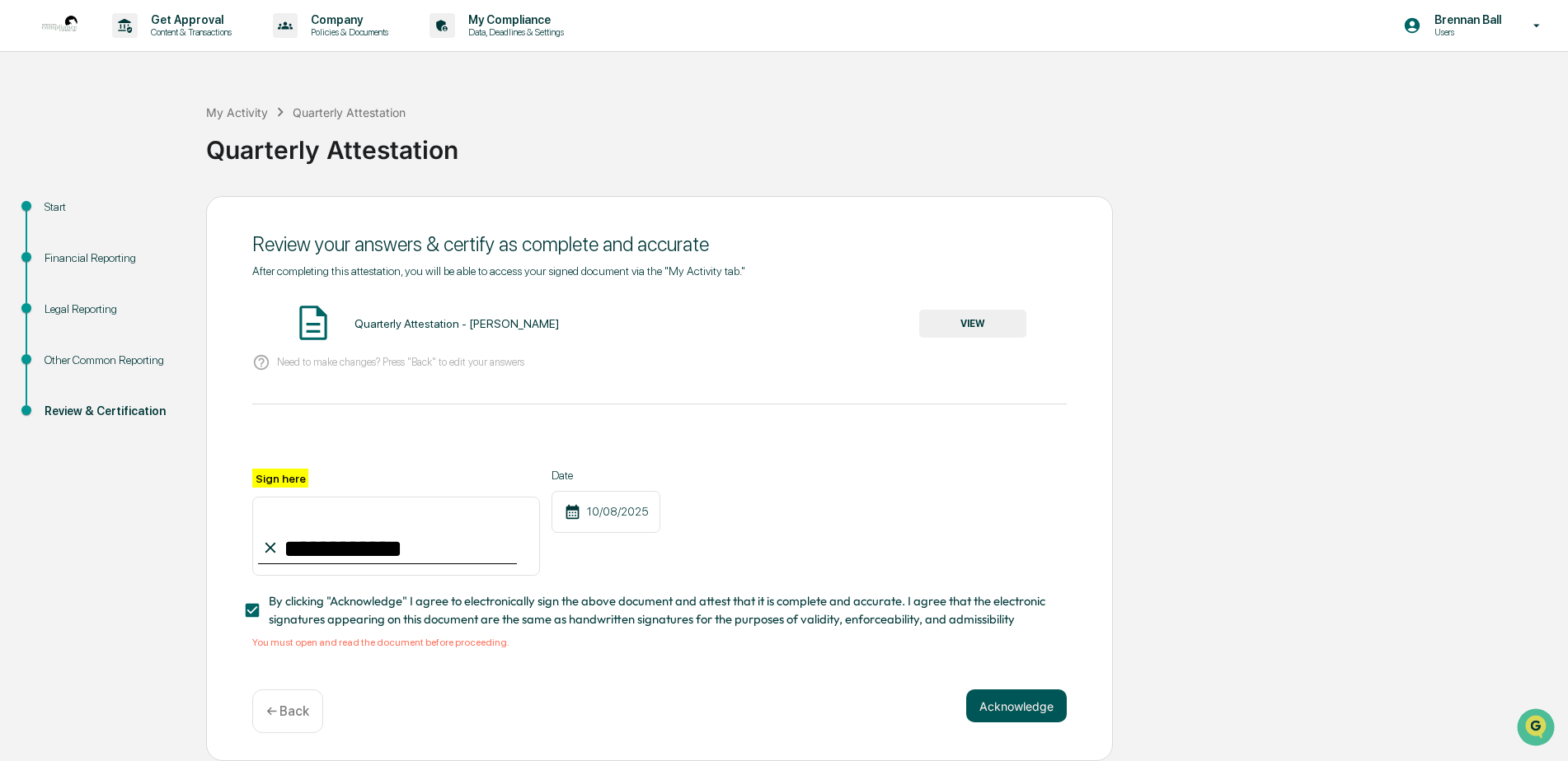
click at [775, 649] on button "Acknowledge" at bounding box center [1016, 707] width 101 height 33
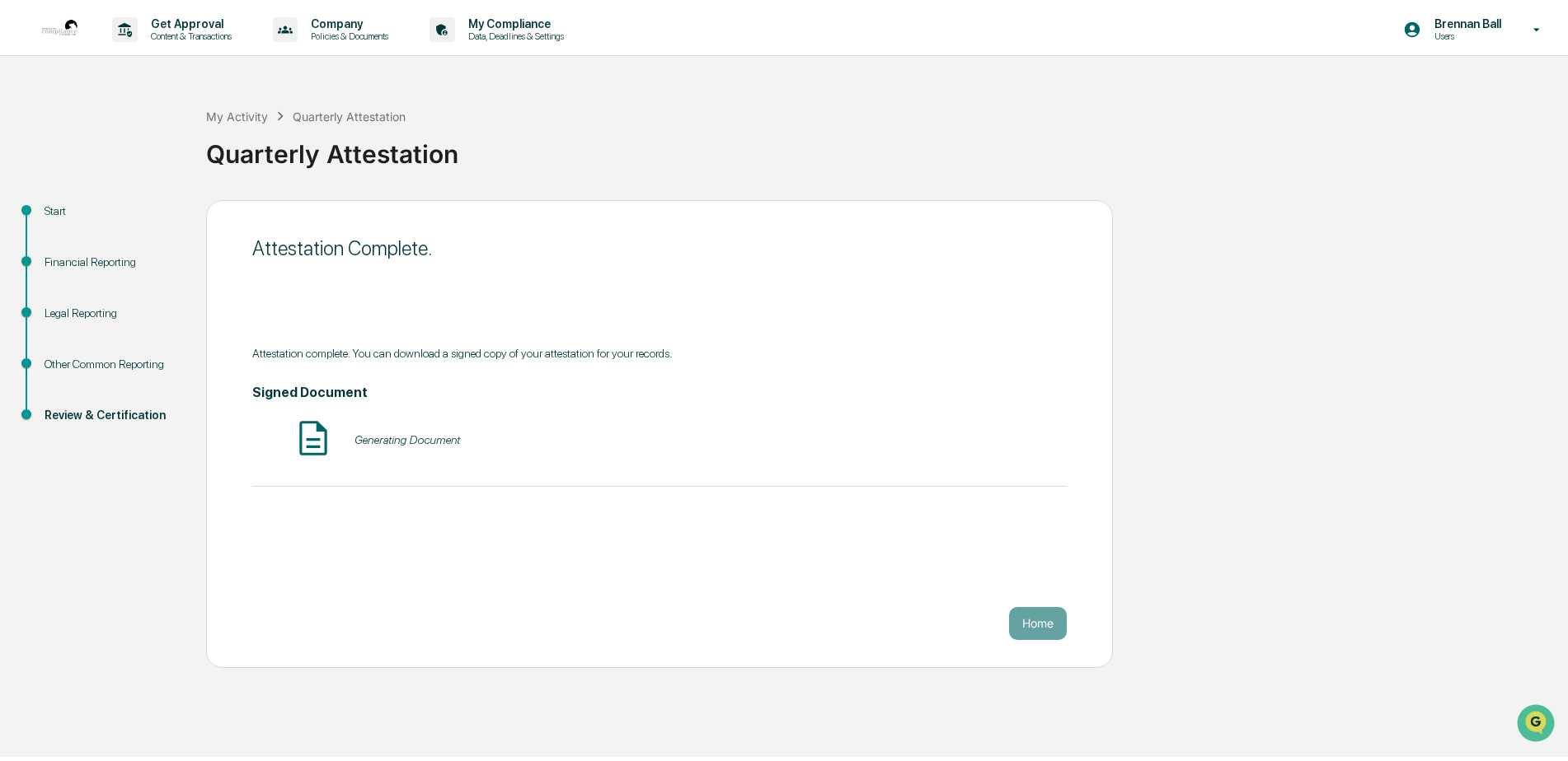
scroll to position [0, 0]
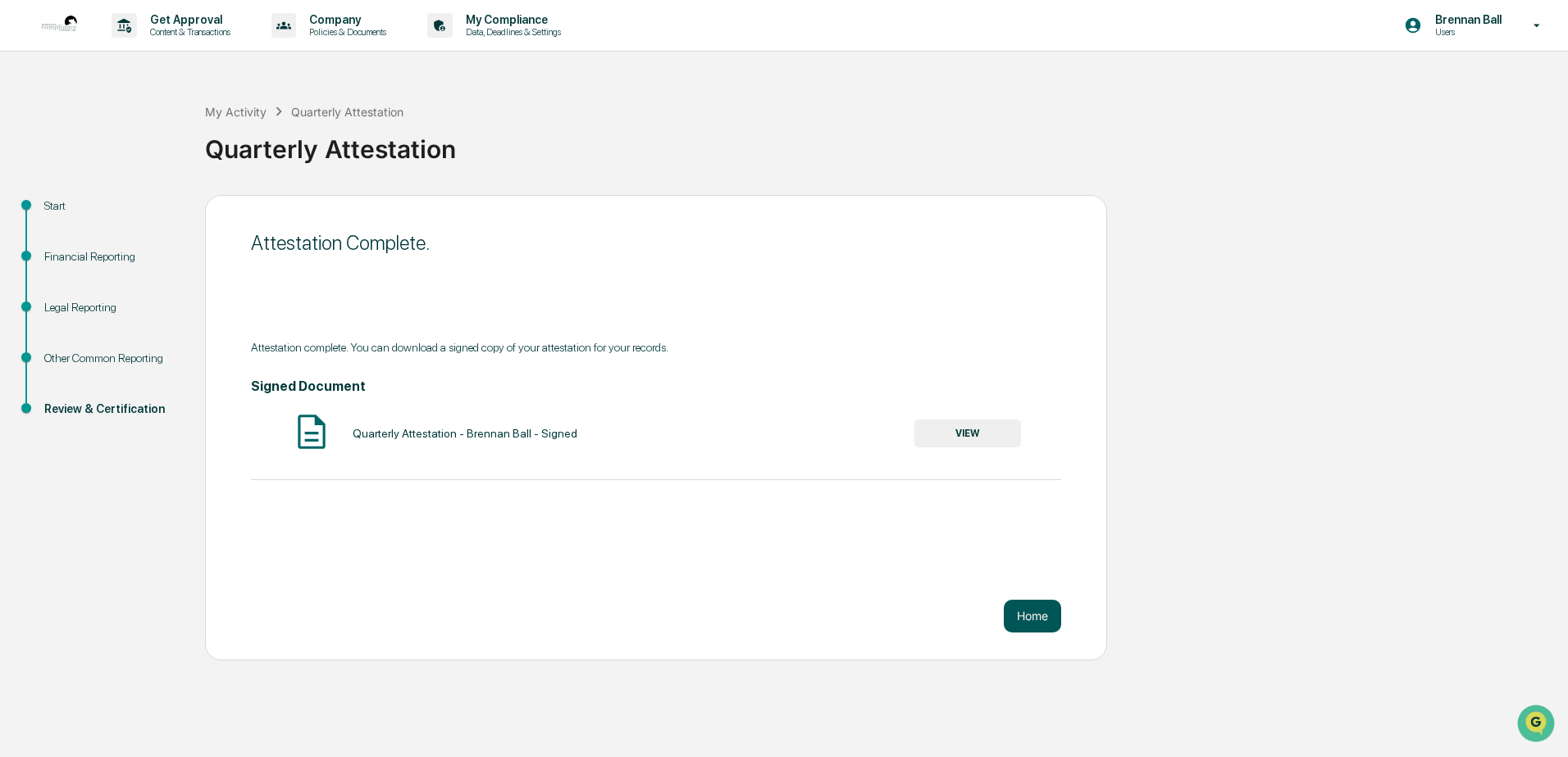
click at [771, 619] on button "Home" at bounding box center [1032, 616] width 57 height 33
